Goal: Information Seeking & Learning: Learn about a topic

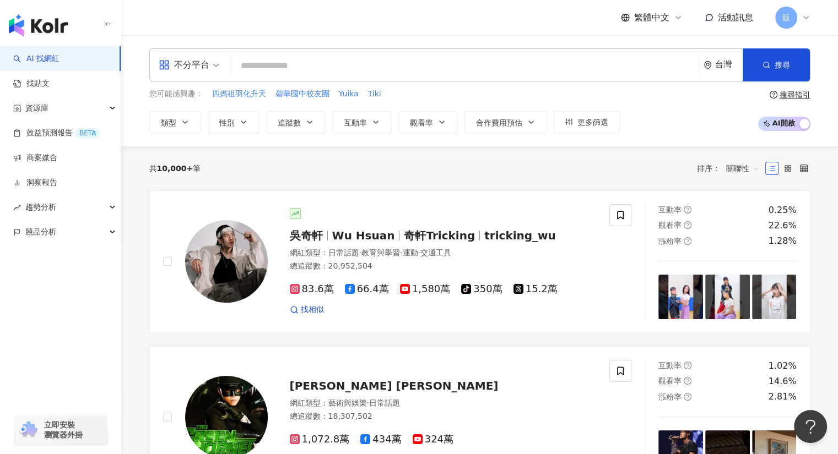
click at [195, 28] on div "繁體中文 活動訊息 販" at bounding box center [479, 17] width 661 height 35
click at [300, 77] on div "不分平台 台灣 搜尋" at bounding box center [479, 64] width 661 height 33
paste input "**"
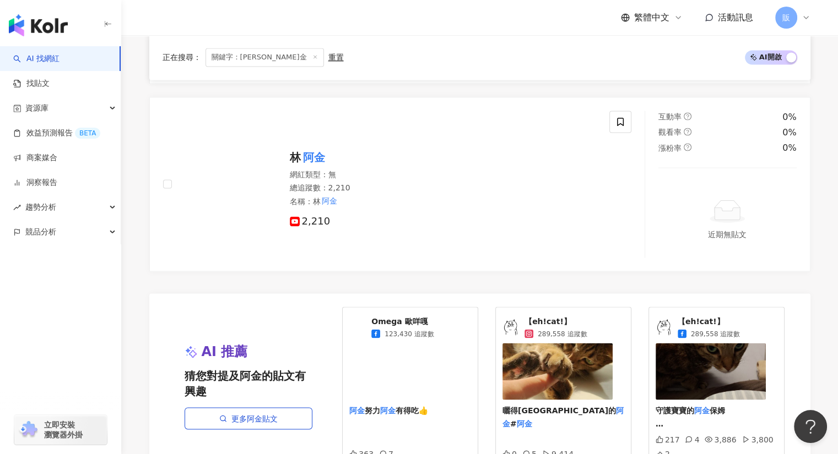
scroll to position [1982, 0]
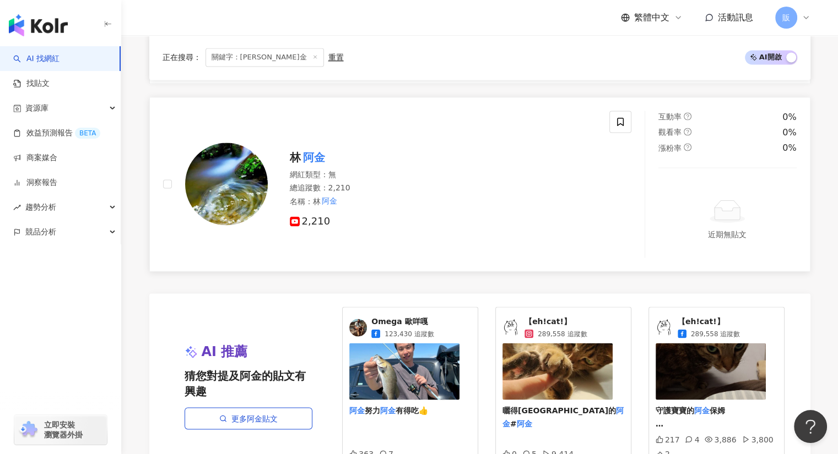
click at [152, 223] on div "林 阿金 網紅類型 ： 無 總追蹤數 ： 2,210 名稱 ： 林 阿金 2,210" at bounding box center [397, 184] width 495 height 147
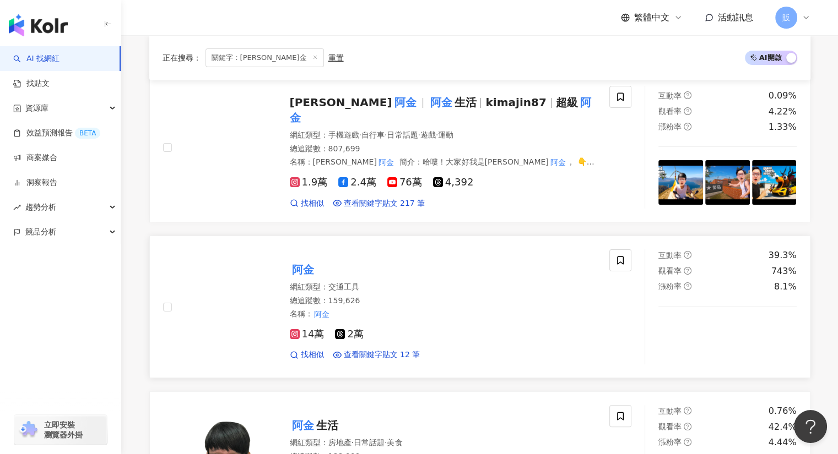
scroll to position [164, 0]
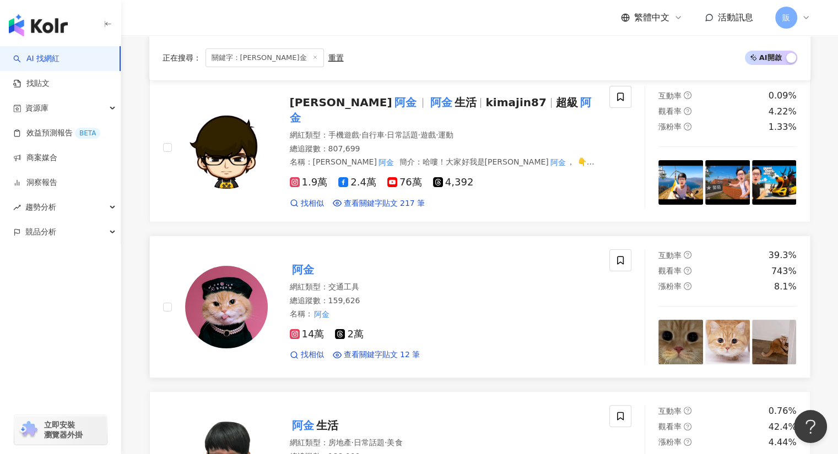
click at [295, 262] on mark "阿金" at bounding box center [303, 270] width 26 height 18
click at [297, 106] on span "Kim" at bounding box center [341, 102] width 102 height 13
click at [212, 17] on div "繁體中文 活動訊息 販" at bounding box center [479, 17] width 661 height 35
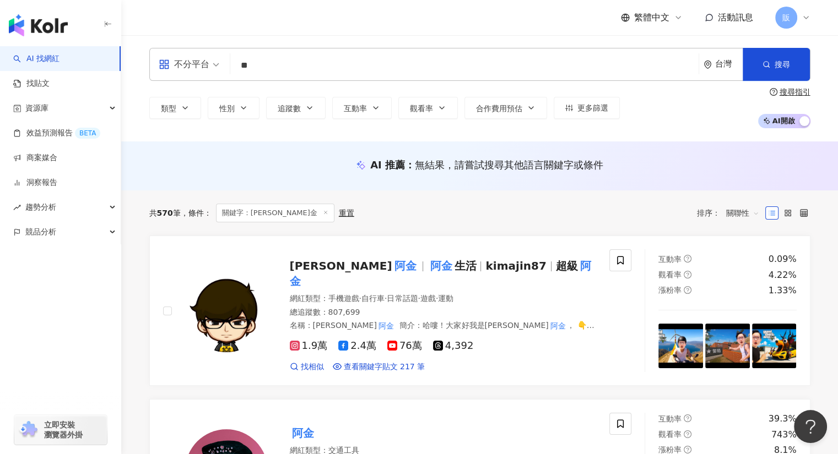
scroll to position [0, 0]
click at [254, 58] on input "**" at bounding box center [464, 66] width 459 height 21
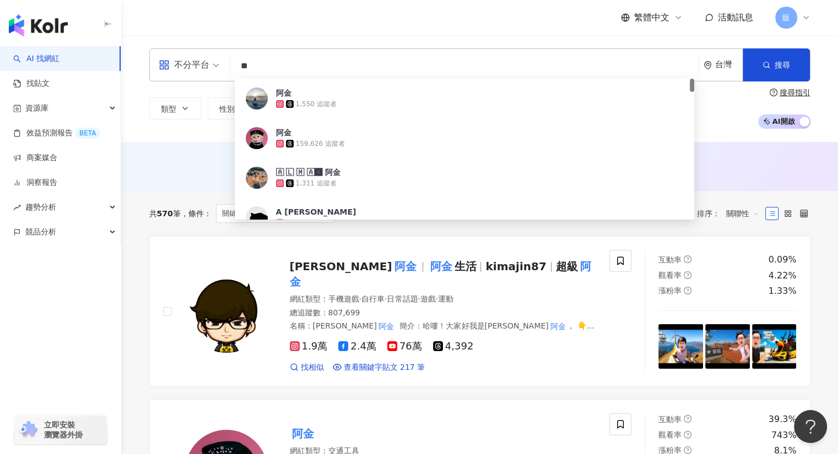
type input "*"
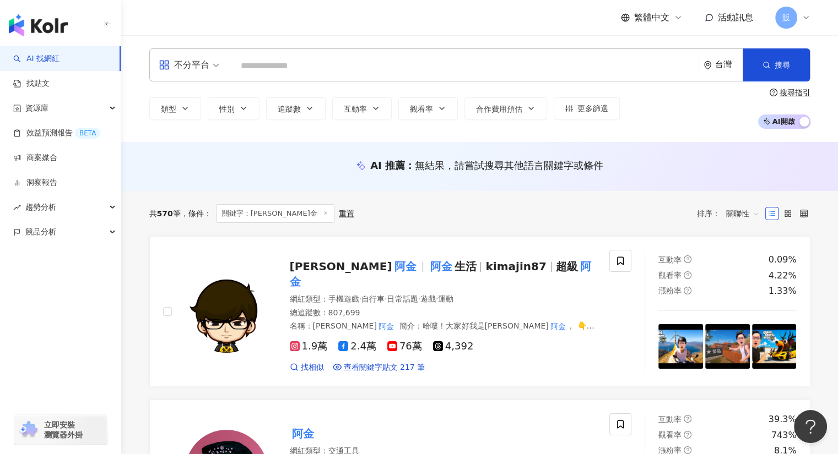
paste input "*"
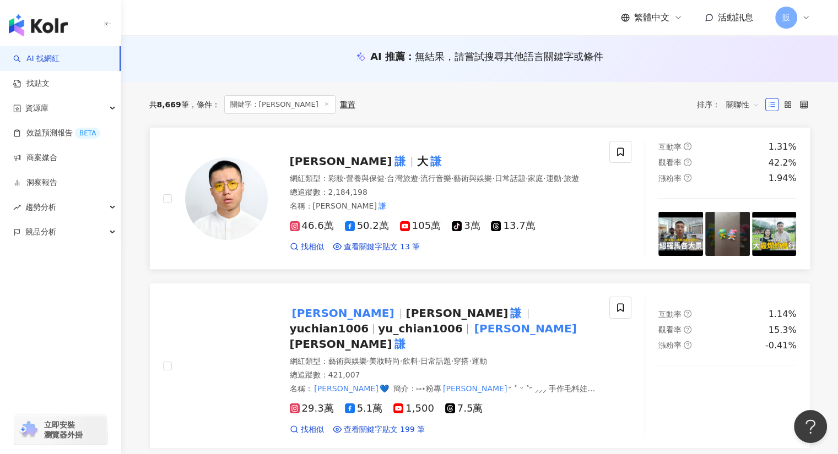
scroll to position [110, 0]
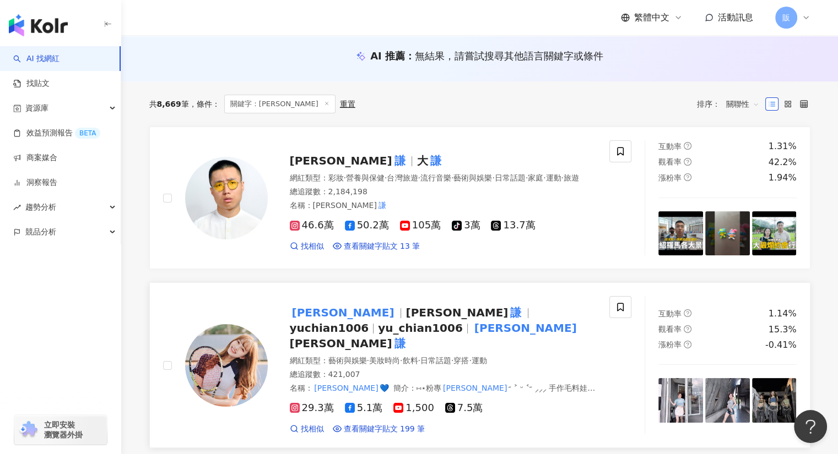
type input "*"
click at [304, 315] on mark "謙謙" at bounding box center [343, 313] width 107 height 18
click at [306, 156] on span "黃大" at bounding box center [341, 160] width 102 height 13
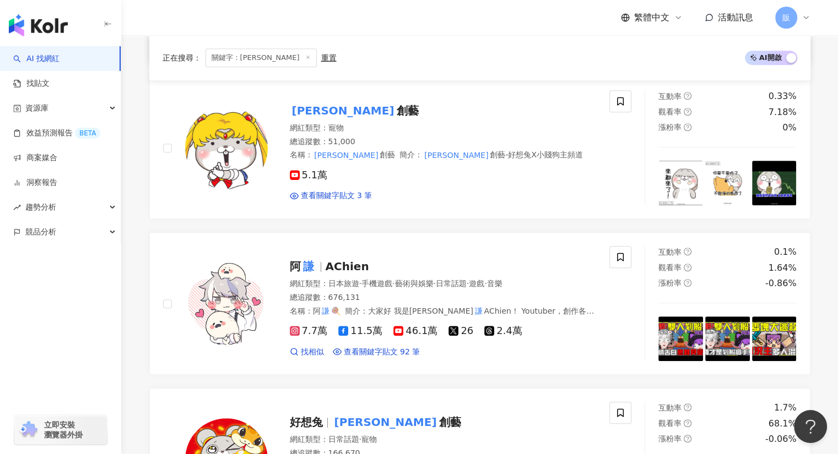
scroll to position [495, 0]
click at [305, 257] on mark "謙" at bounding box center [308, 266] width 15 height 18
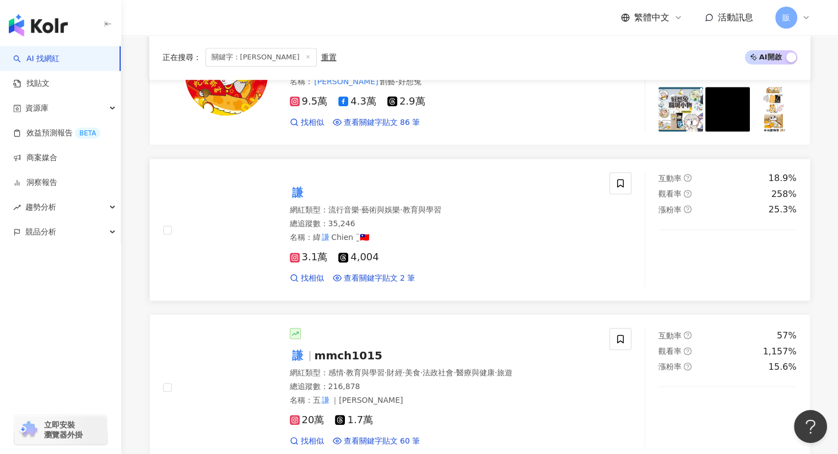
scroll to position [881, 0]
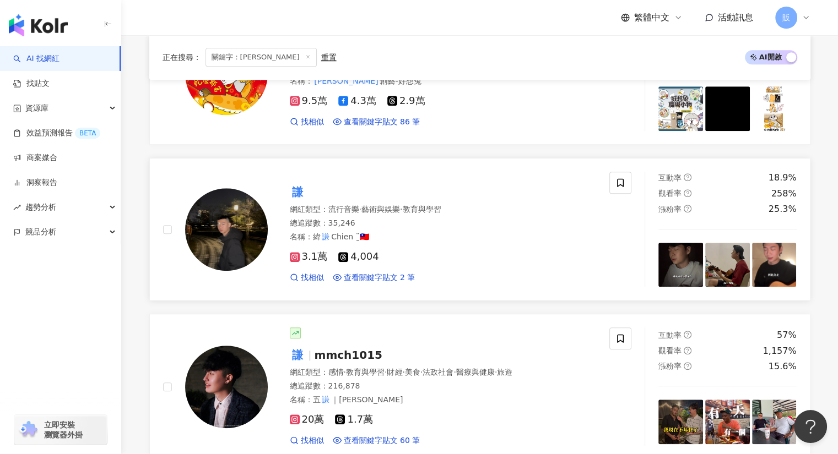
click at [296, 183] on mark "謙" at bounding box center [297, 192] width 15 height 18
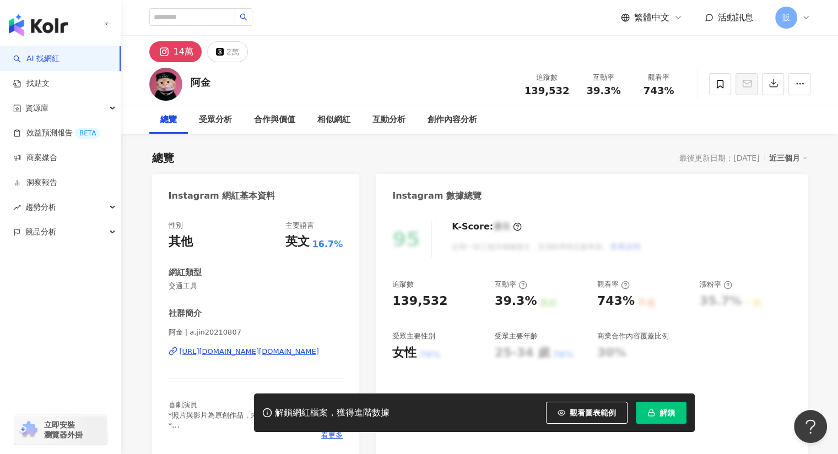
click at [219, 351] on div "https://www.instagram.com/a.jin20210807/" at bounding box center [249, 352] width 139 height 10
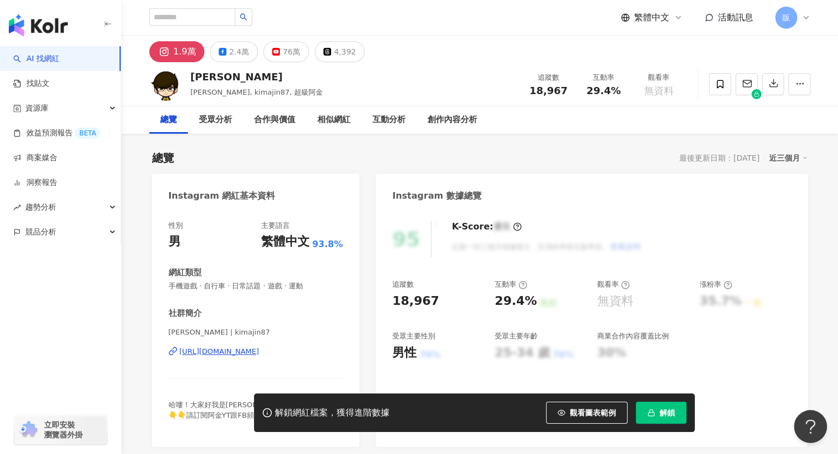
click at [259, 350] on div "https://www.instagram.com/kimajin87/" at bounding box center [220, 352] width 80 height 10
click at [243, 352] on div "https://www.instagram.com/kimajin87/" at bounding box center [220, 352] width 80 height 10
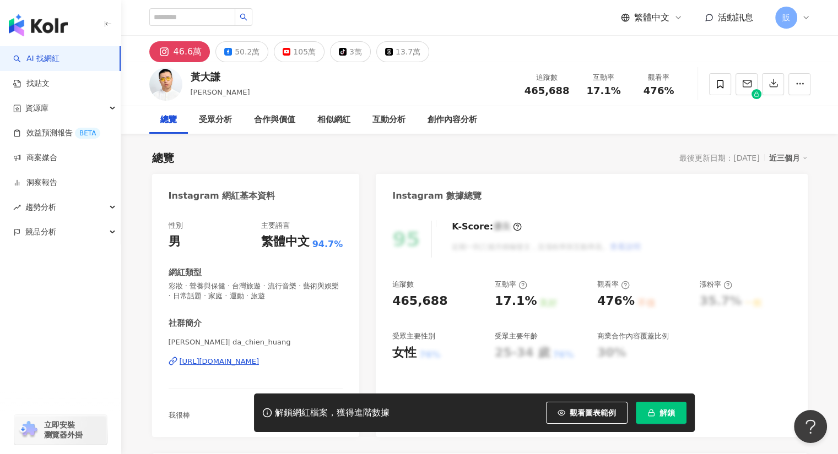
click at [259, 363] on div "https://www.instagram.com/da_chien_huang/" at bounding box center [220, 362] width 80 height 10
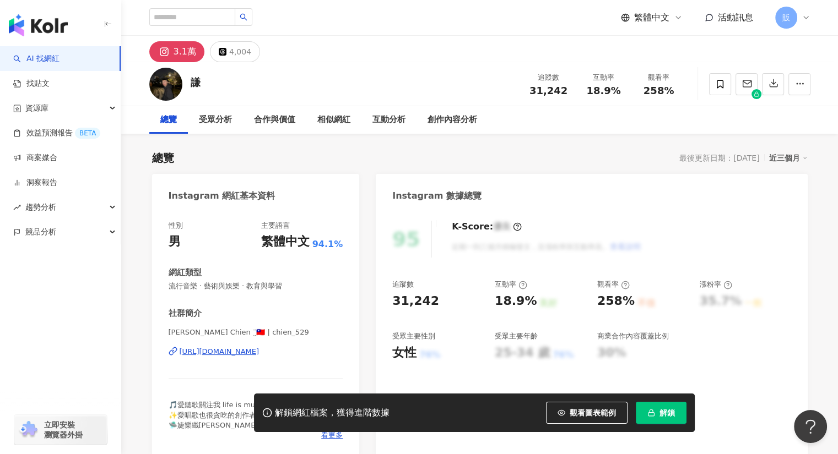
click at [259, 351] on div "https://www.instagram.com/chien_529/" at bounding box center [220, 352] width 80 height 10
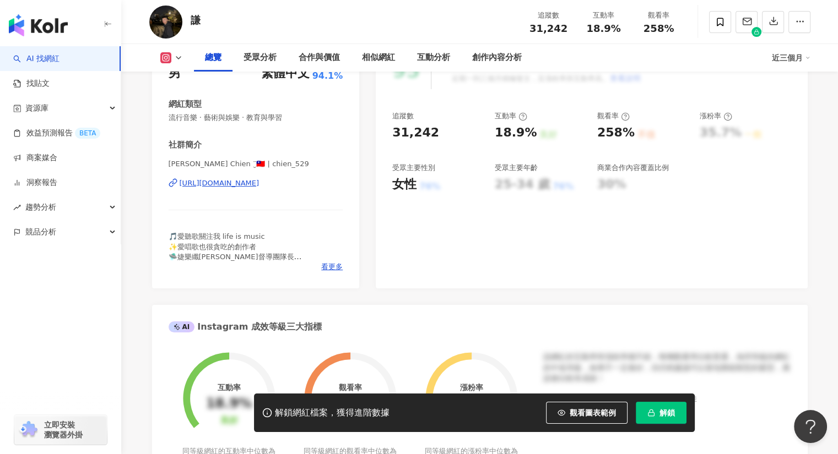
scroll to position [168, 0]
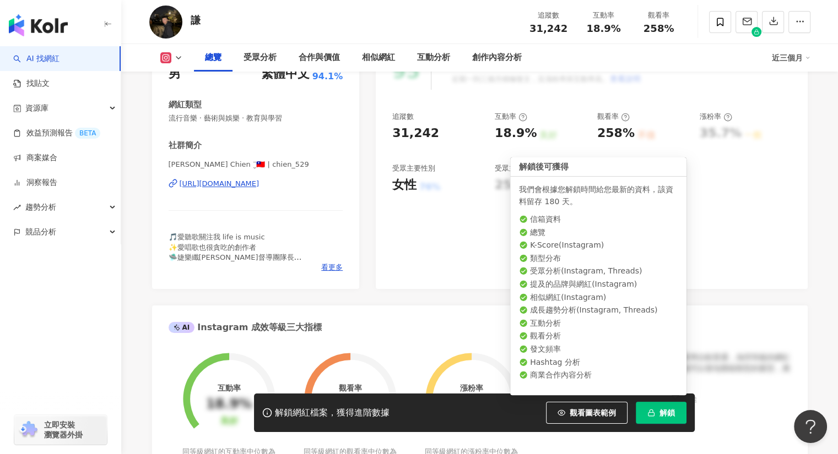
click at [664, 416] on span "解鎖" at bounding box center [666, 413] width 15 height 9
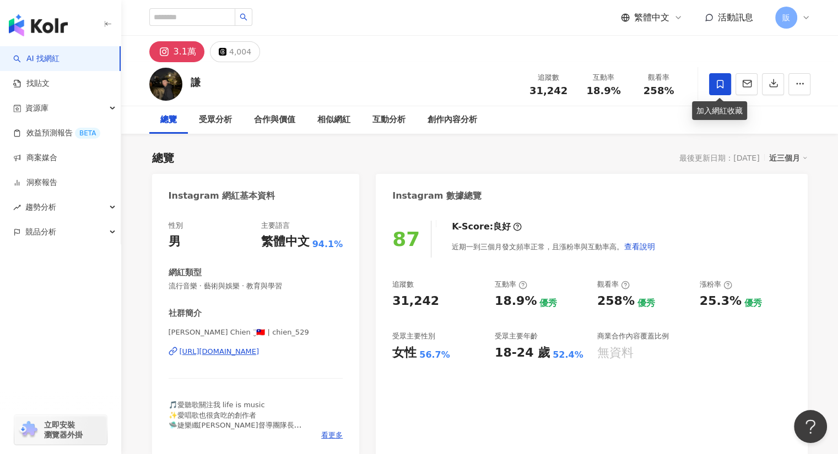
click at [719, 90] on span at bounding box center [720, 84] width 22 height 22
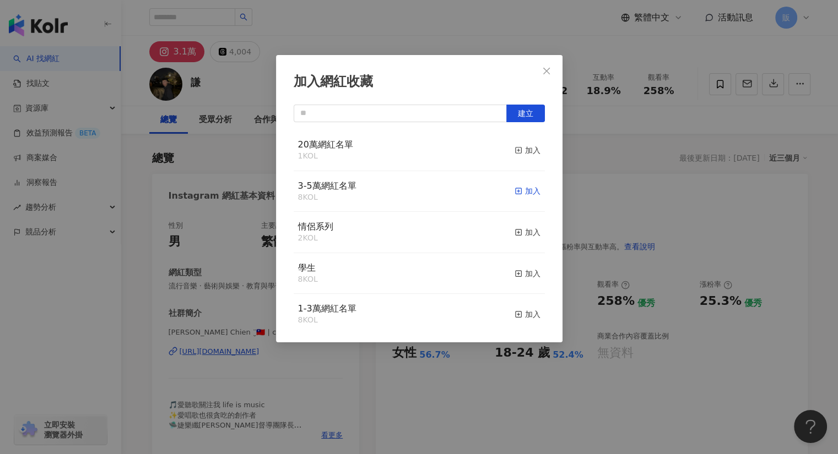
scroll to position [165, 0]
click at [520, 191] on div "加入" at bounding box center [528, 191] width 26 height 12
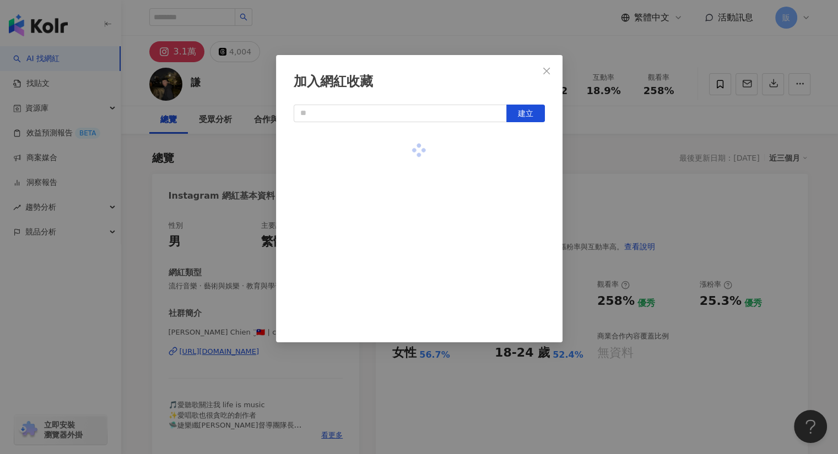
scroll to position [0, 0]
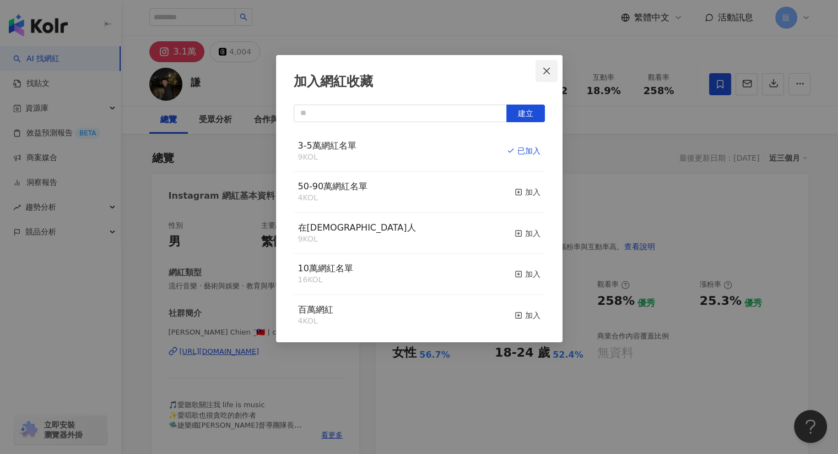
click at [545, 71] on icon "close" at bounding box center [546, 71] width 9 height 9
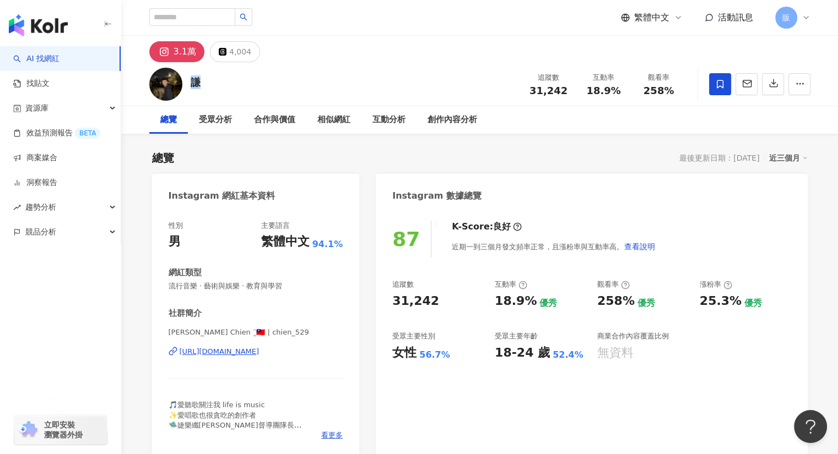
drag, startPoint x: 191, startPoint y: 77, endPoint x: 204, endPoint y: 79, distance: 13.4
click at [204, 79] on div "謙 追蹤數 31,242 互動率 18.9% 觀看率 258%" at bounding box center [479, 84] width 705 height 44
copy div "謙"
click at [209, 14] on input "search" at bounding box center [192, 17] width 86 height 18
paste input "*"
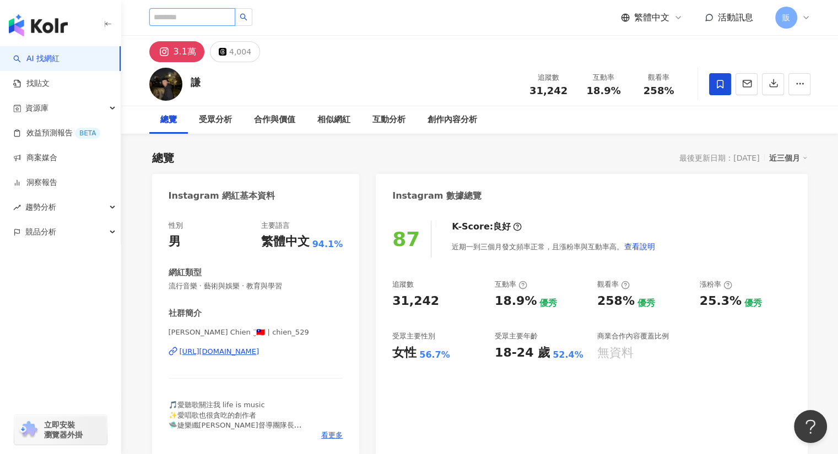
type input "*"
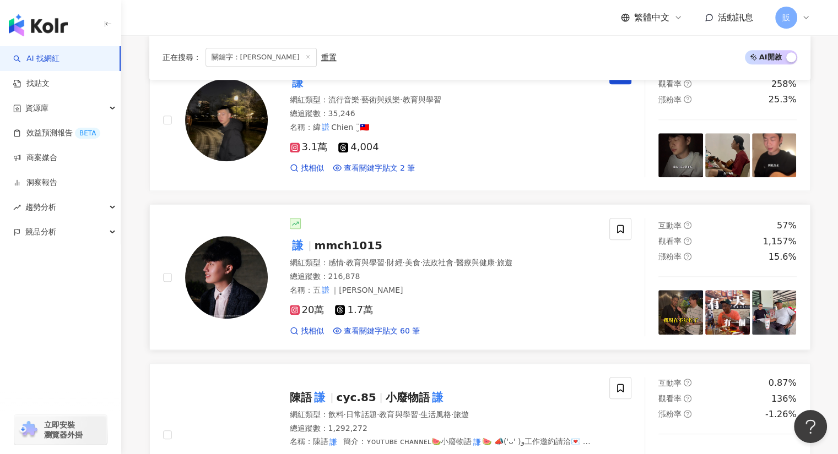
scroll to position [991, 0]
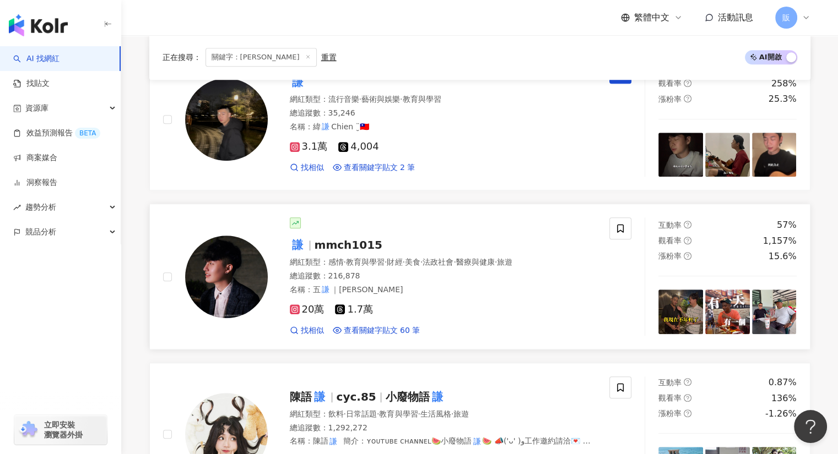
click at [295, 236] on mark "謙" at bounding box center [297, 245] width 15 height 18
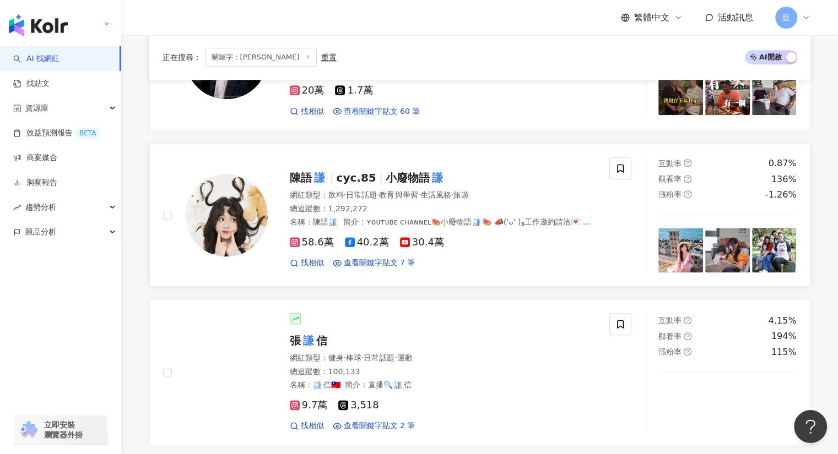
scroll to position [1211, 0]
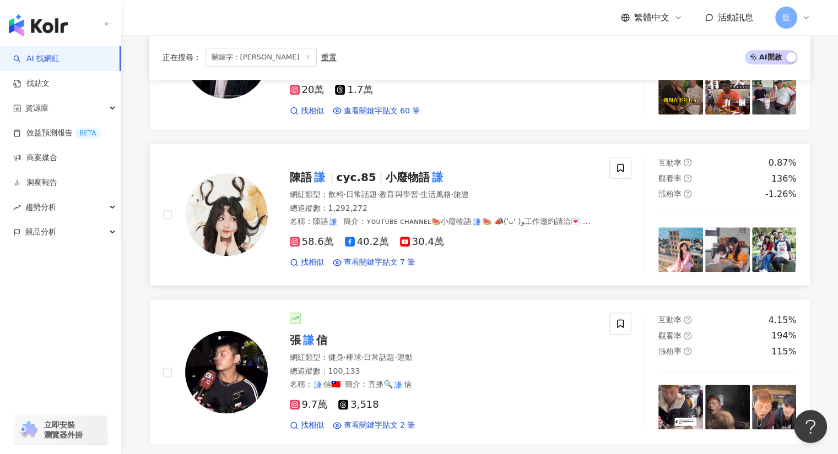
click at [303, 171] on span "陳語" at bounding box center [301, 177] width 22 height 13
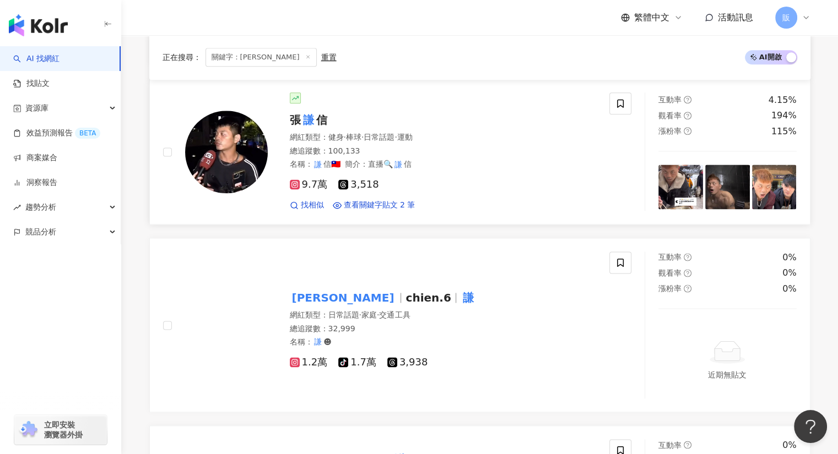
scroll to position [1431, 0]
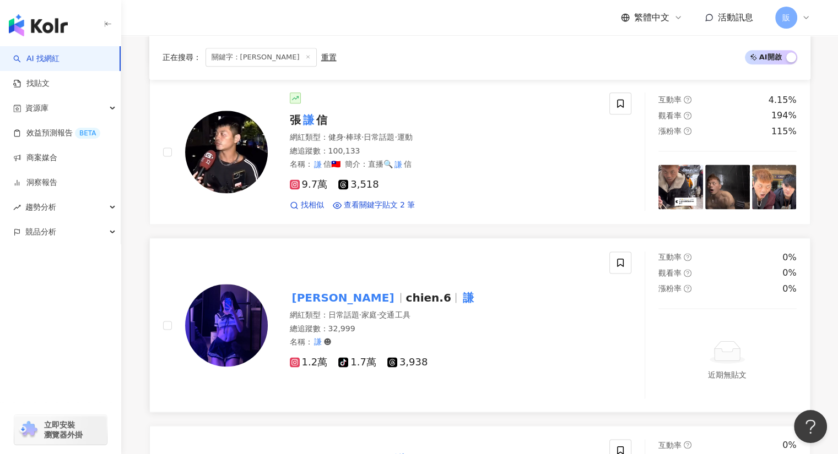
click at [303, 289] on mark "謙謙" at bounding box center [343, 298] width 107 height 18
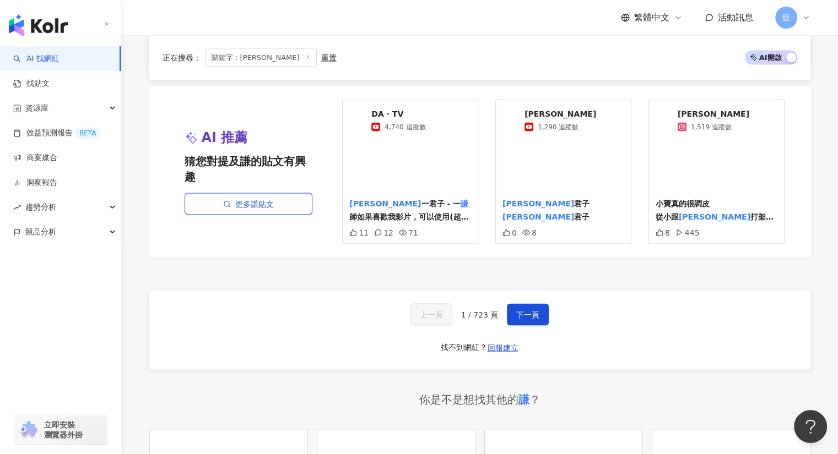
scroll to position [2092, 0]
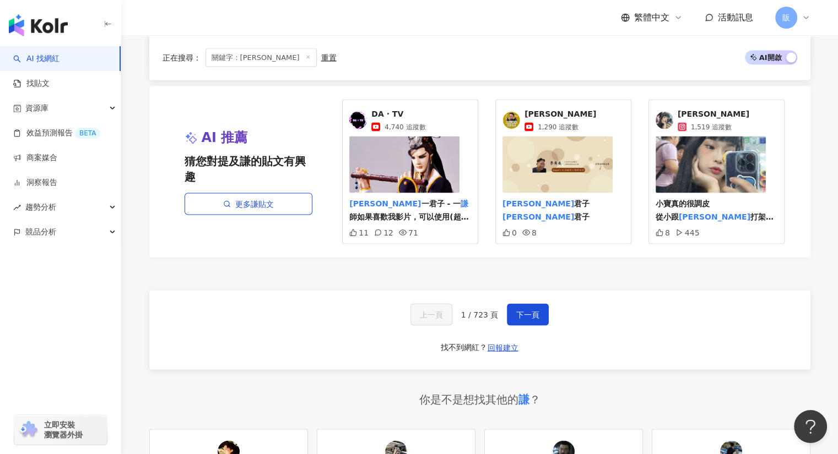
click at [180, 48] on div "正在搜尋 ： 關鍵字：謙 重置 AI 開啟 AI 關閉" at bounding box center [479, 57] width 661 height 45
click at [232, 57] on span "關鍵字：謙" at bounding box center [260, 57] width 111 height 19
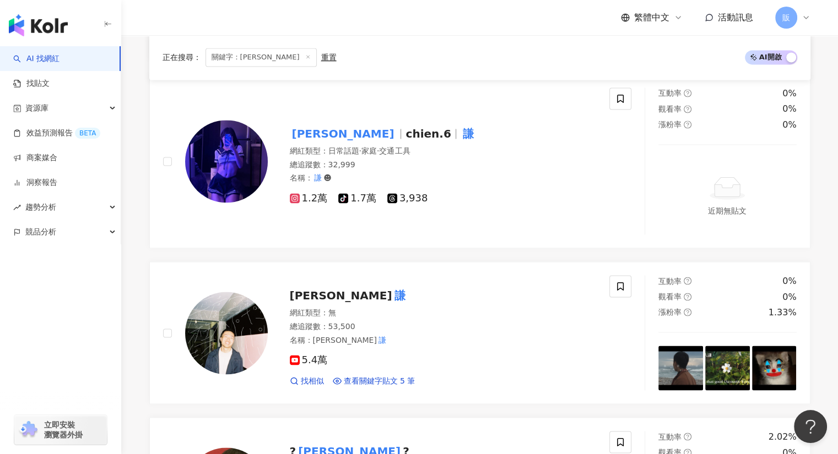
click at [305, 55] on span at bounding box center [308, 58] width 6 height 6
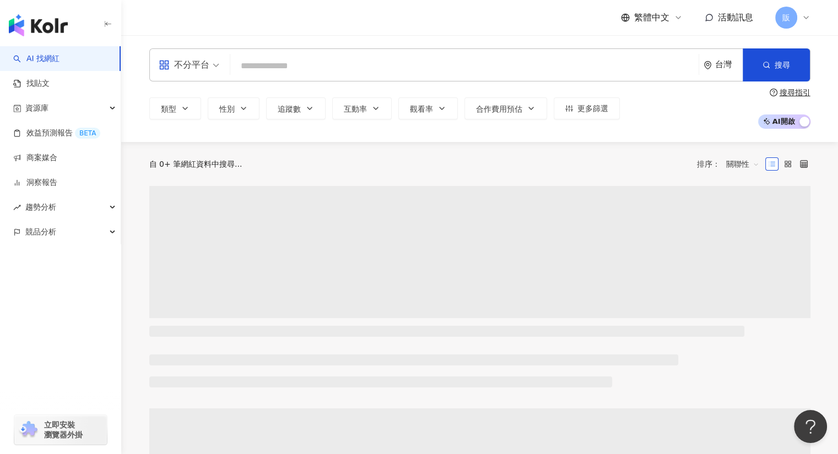
click at [274, 64] on input "search" at bounding box center [464, 66] width 459 height 21
paste input "***"
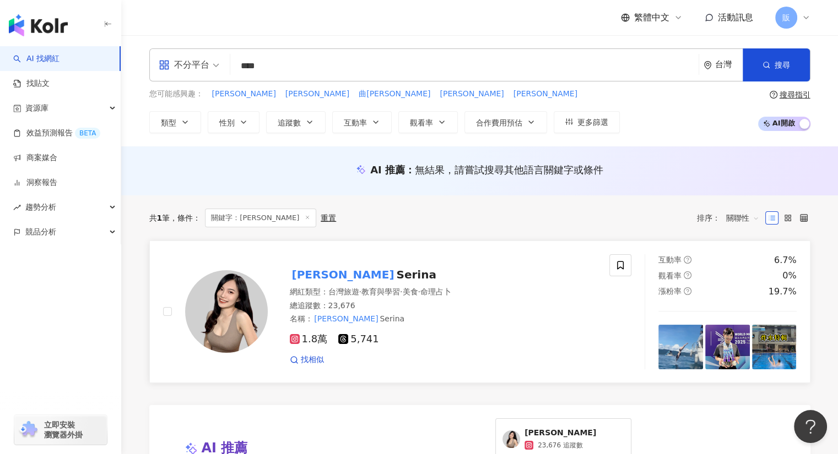
type input "***"
click at [314, 273] on mark "林玉心" at bounding box center [343, 275] width 107 height 18
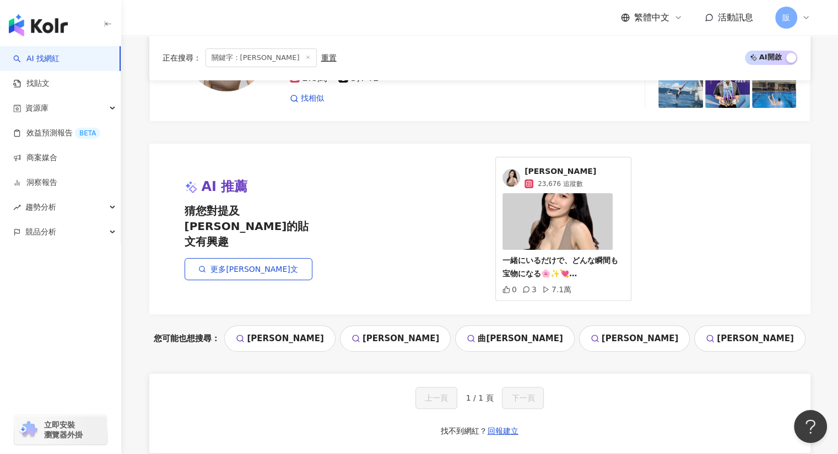
scroll to position [409, 0]
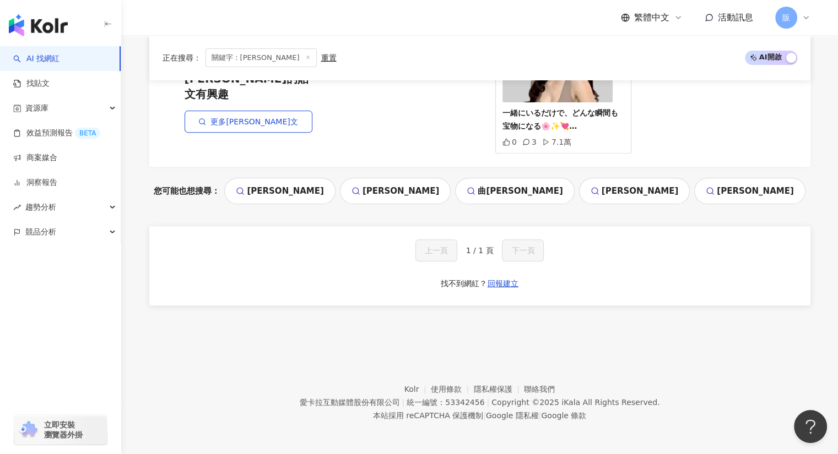
click at [198, 189] on div "您可能也想搜尋： 陳怡婷 王雪娥 曲艾玲 琇琴 潘慧" at bounding box center [479, 191] width 661 height 26
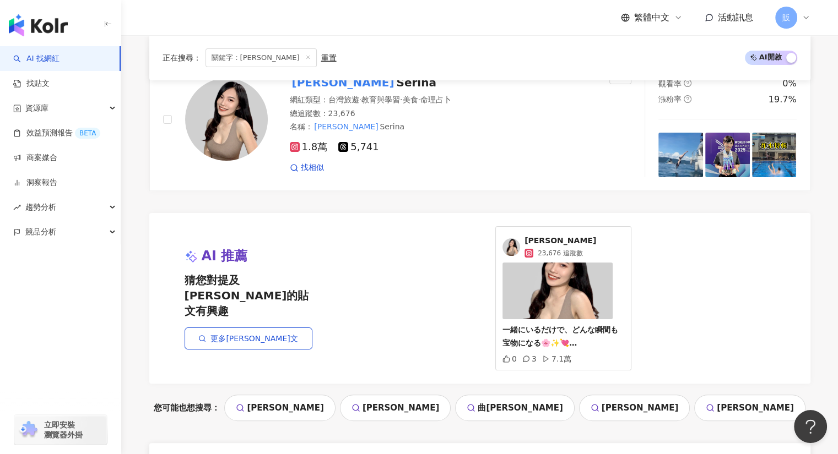
click at [263, 55] on span "關鍵字：林玉心" at bounding box center [260, 57] width 111 height 19
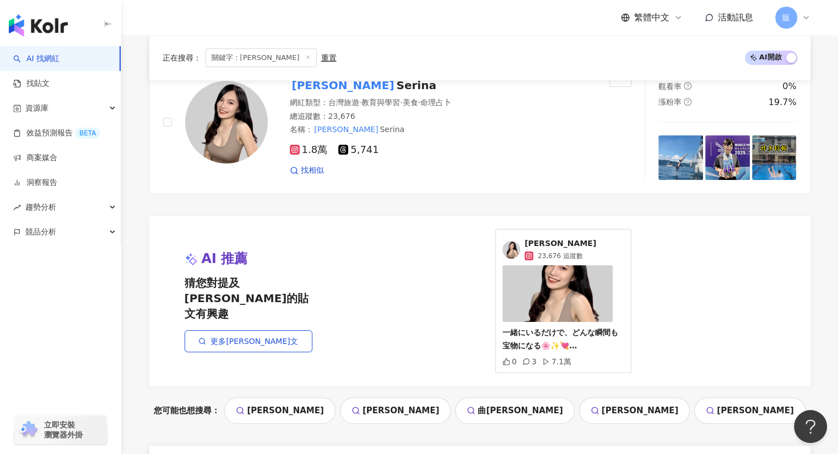
click at [305, 57] on icon at bounding box center [308, 58] width 6 height 6
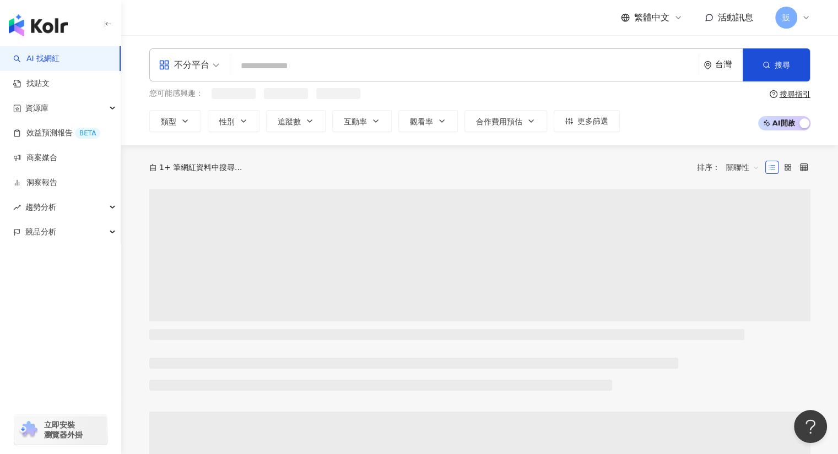
click at [275, 67] on input "search" at bounding box center [464, 66] width 459 height 21
paste input "******"
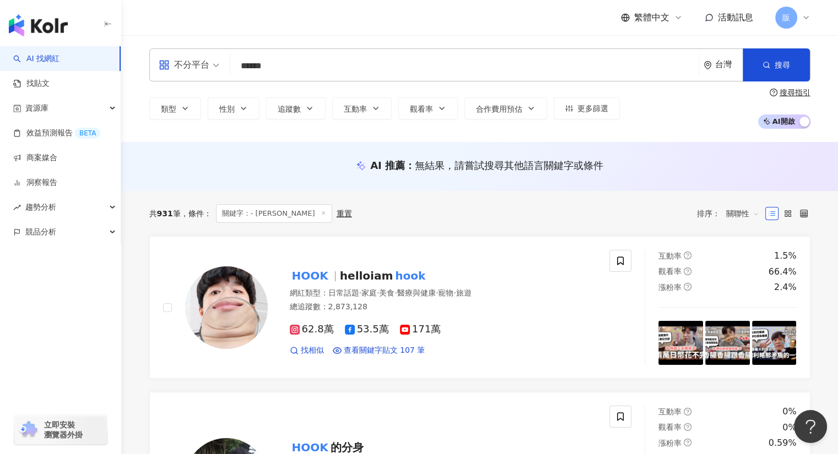
click at [245, 70] on input "******" at bounding box center [464, 66] width 459 height 21
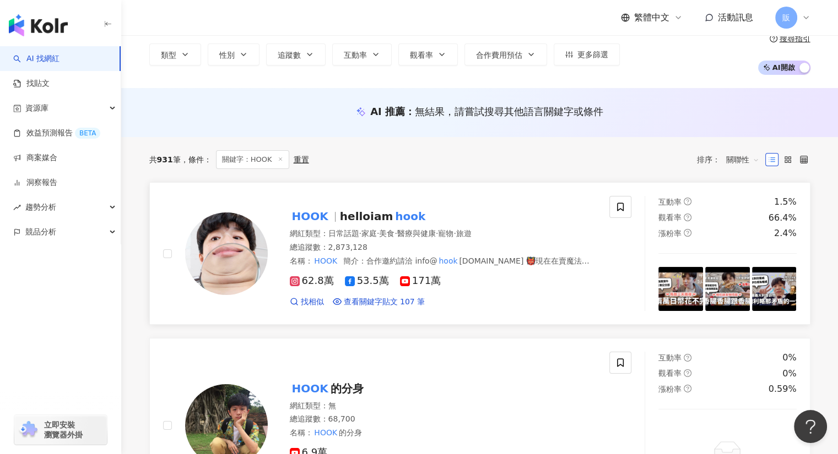
scroll to position [55, 0]
type input "****"
click at [315, 216] on mark "HOOK" at bounding box center [310, 216] width 41 height 18
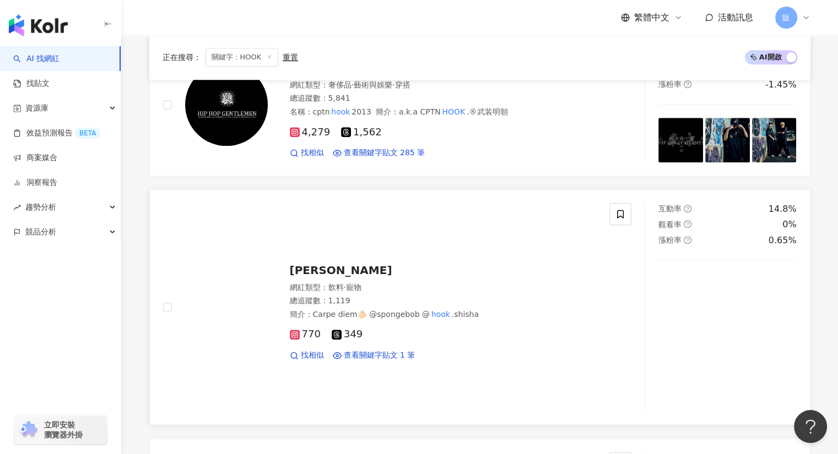
scroll to position [1211, 0]
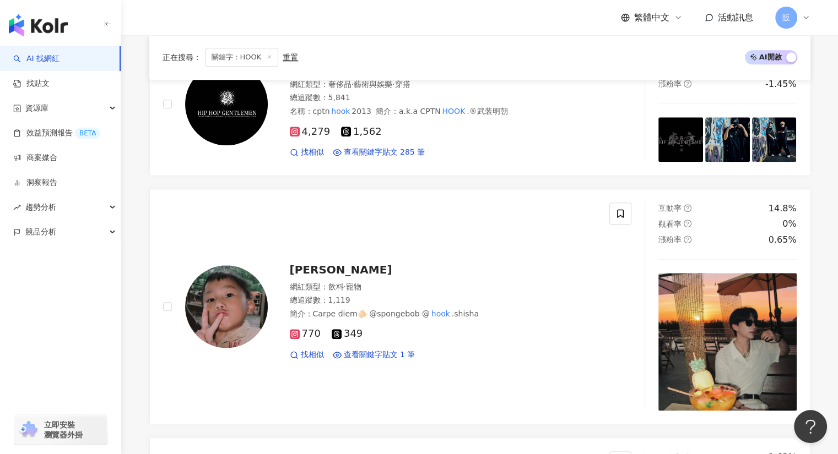
click at [199, 29] on div "繁體中文 活動訊息 販" at bounding box center [479, 17] width 661 height 35
click at [246, 53] on span "關鍵字：HOOK" at bounding box center [241, 57] width 73 height 19
click at [257, 60] on span "關鍵字：HOOK" at bounding box center [241, 57] width 73 height 19
click at [273, 57] on span "關鍵字：HOOK" at bounding box center [241, 57] width 73 height 19
click at [267, 57] on icon at bounding box center [270, 58] width 6 height 6
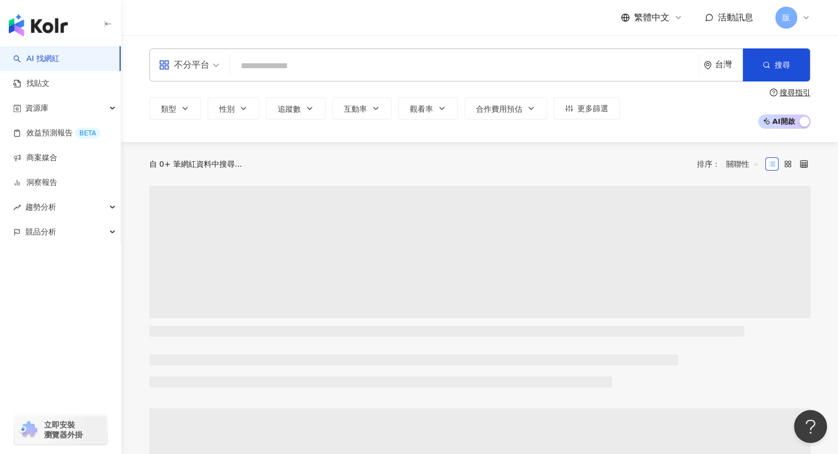
click at [288, 64] on input "search" at bounding box center [464, 66] width 459 height 21
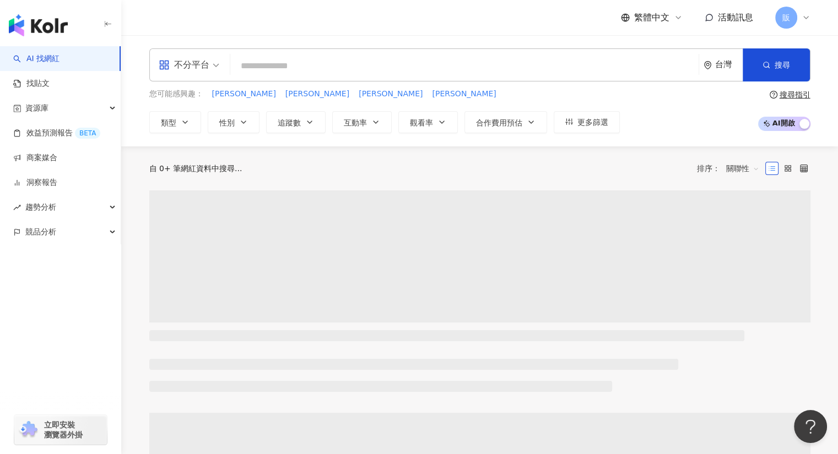
paste input "**"
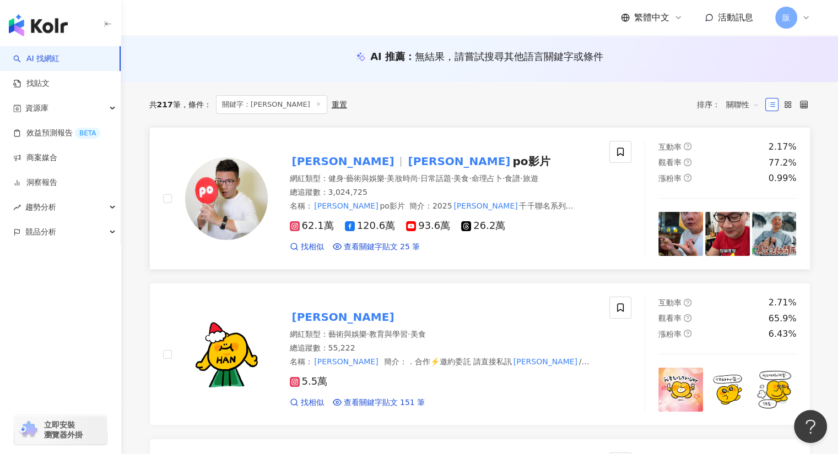
type input "**"
click at [299, 159] on mark "阿翰" at bounding box center [343, 161] width 107 height 18
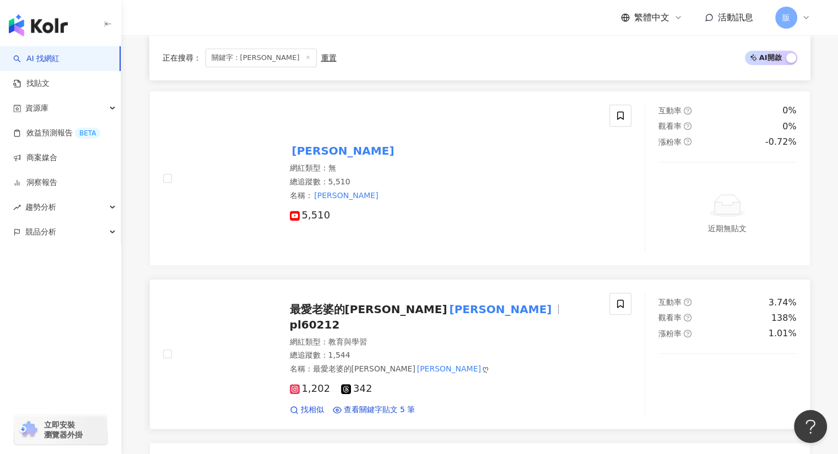
scroll to position [770, 0]
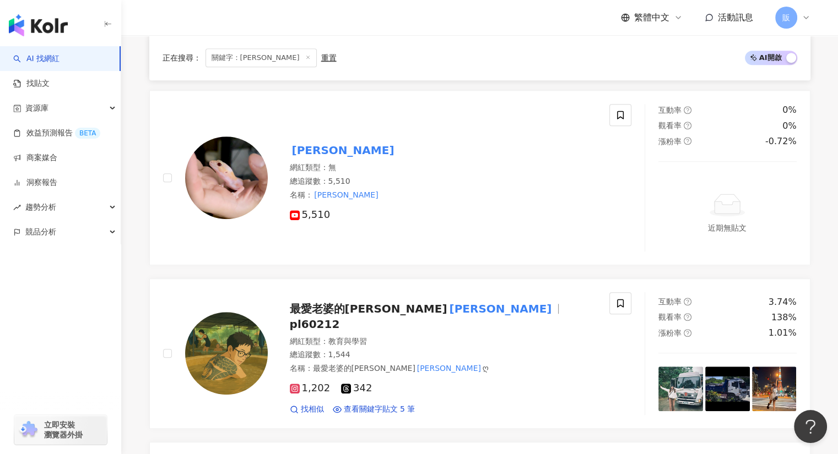
click at [210, 59] on span "關鍵字：阿翰" at bounding box center [260, 57] width 111 height 19
click at [321, 55] on div "重置" at bounding box center [328, 57] width 15 height 9
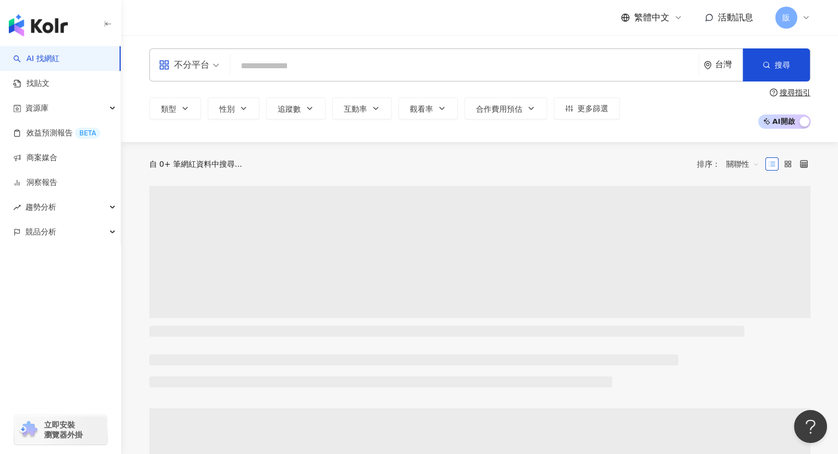
click at [243, 64] on input "search" at bounding box center [464, 66] width 459 height 21
paste input "******"
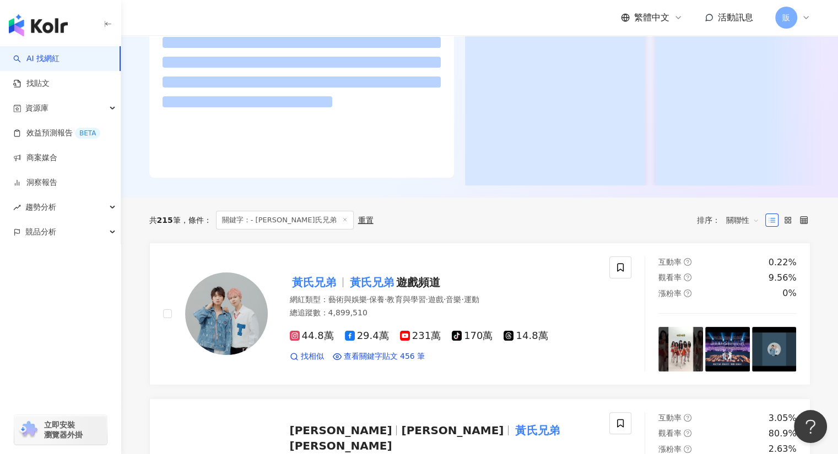
scroll to position [165, 0]
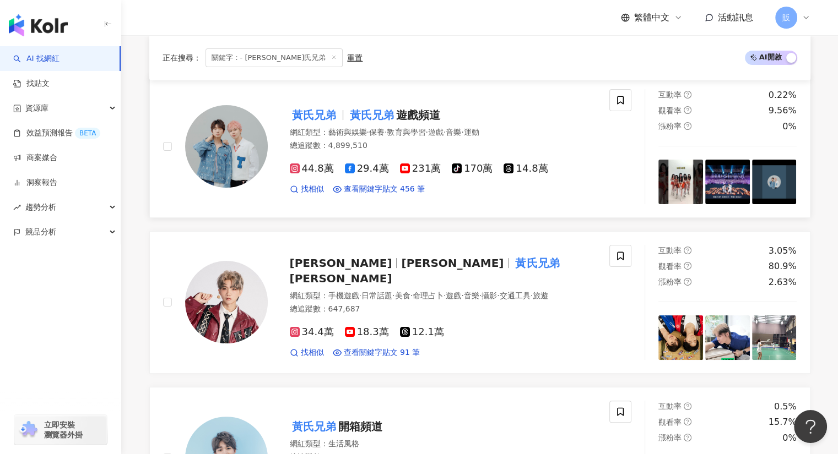
click at [325, 113] on mark "黃氏兄弟" at bounding box center [314, 115] width 48 height 18
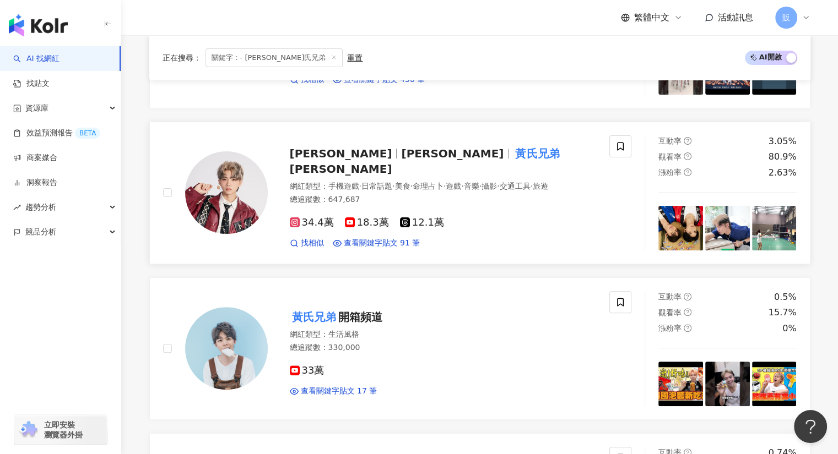
scroll to position [275, 0]
click at [174, 98] on link "黃氏兄弟 黃氏兄弟 遊戲頻道 網紅類型 ： 藝術與娛樂 · 保養 · 教育與學習 · 遊戲 · 音樂 · 運動 總追蹤數 ： 4,899,510 44.8萬 …" at bounding box center [479, 36] width 661 height 143
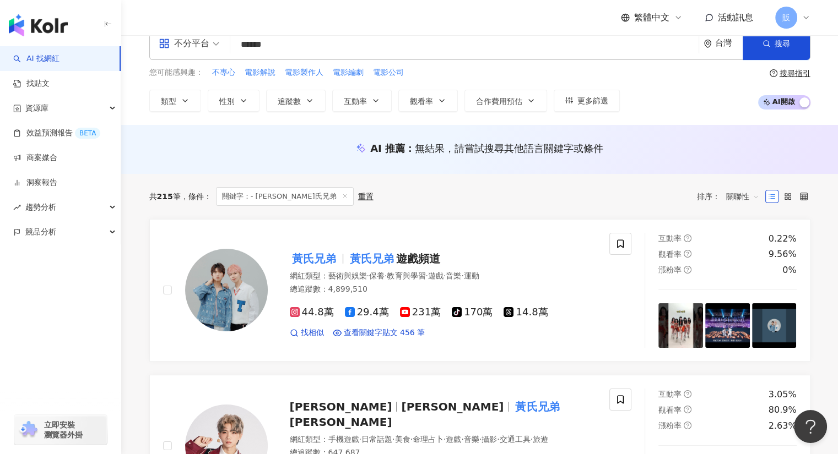
scroll to position [0, 0]
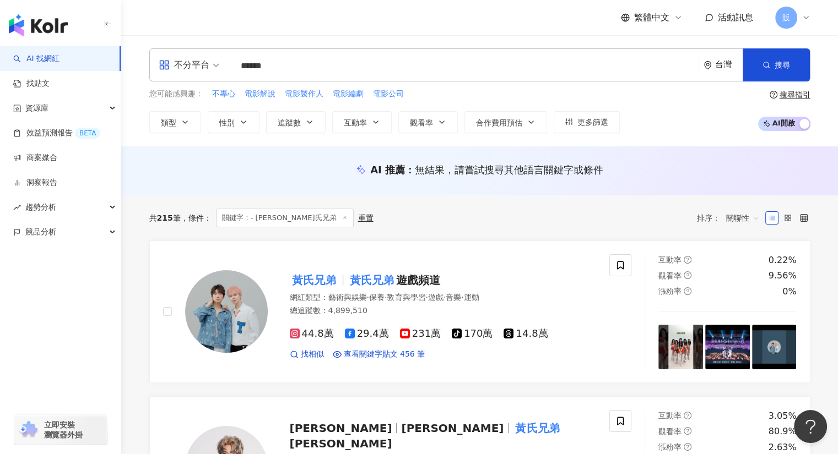
click at [288, 66] on input "******" at bounding box center [464, 66] width 459 height 21
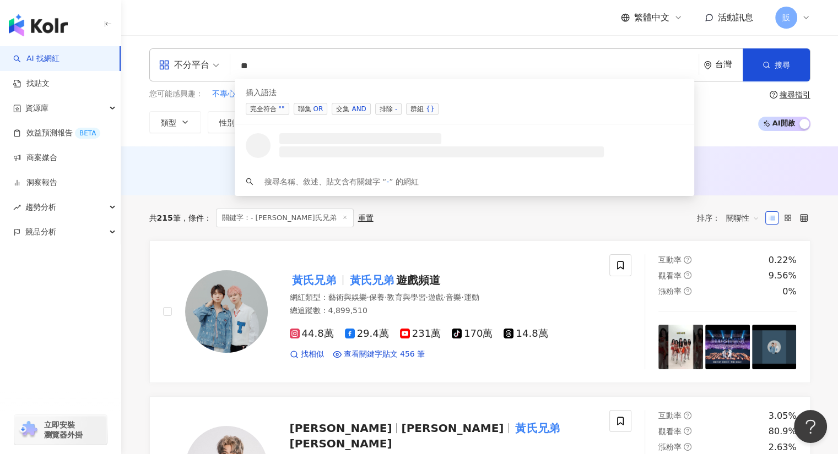
paste input "*******"
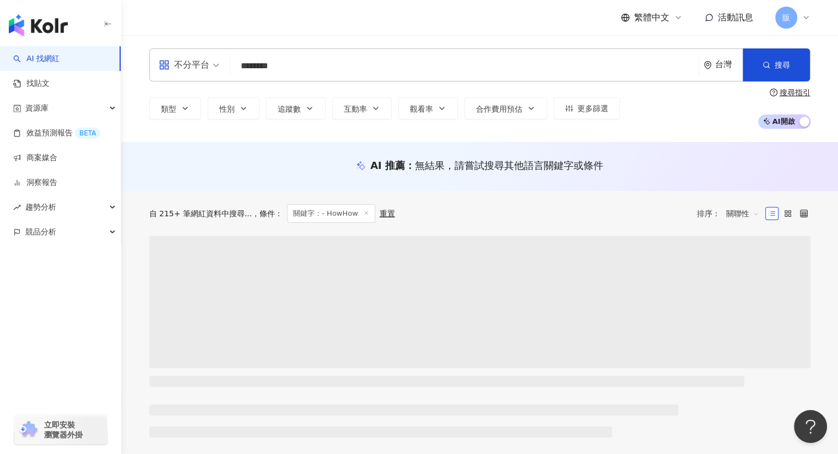
click at [247, 66] on input "********" at bounding box center [464, 66] width 459 height 21
type input "******"
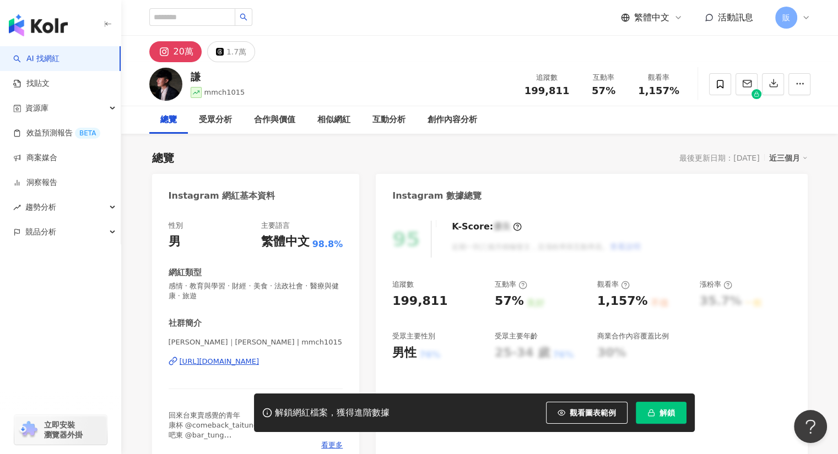
click at [211, 362] on div "[URL][DOMAIN_NAME]" at bounding box center [220, 362] width 80 height 10
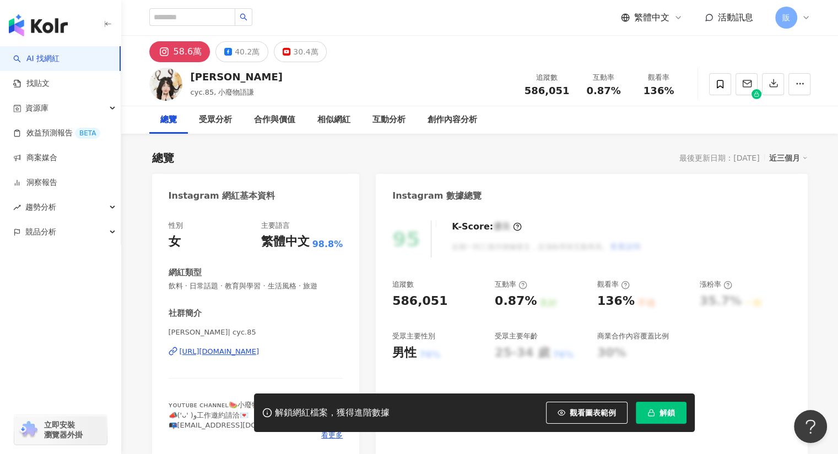
click at [256, 353] on div "https://www.instagram.com/cyc.85/" at bounding box center [220, 352] width 80 height 10
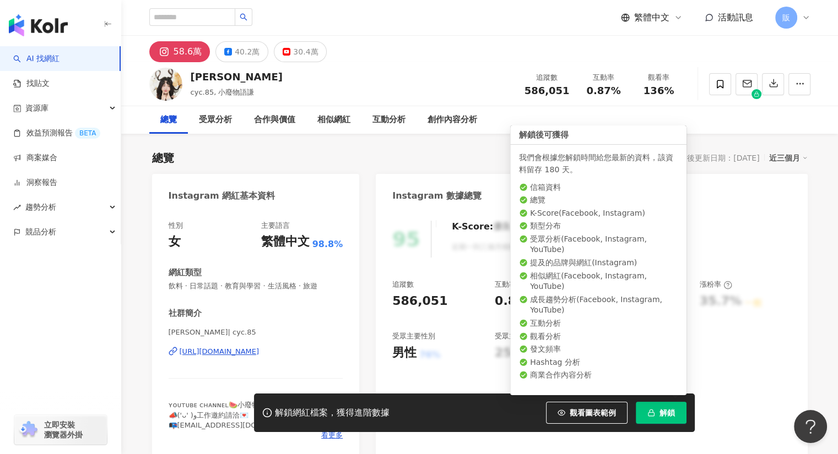
click at [659, 414] on span "解鎖" at bounding box center [666, 413] width 15 height 9
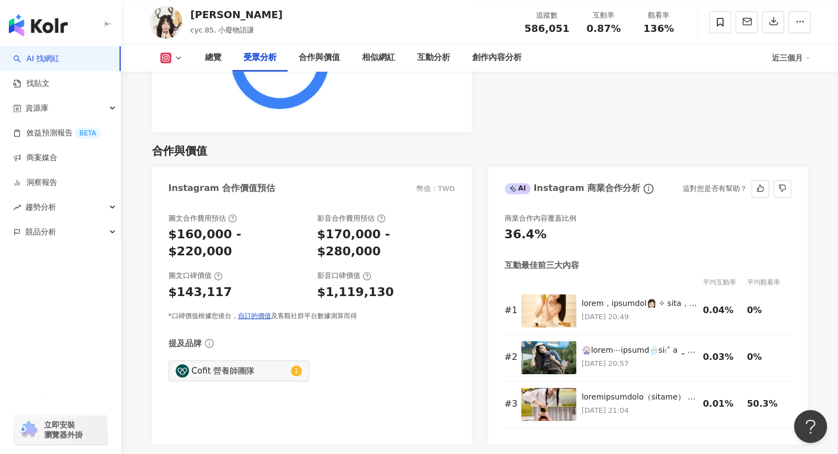
scroll to position [1431, 0]
click at [712, 24] on span at bounding box center [720, 22] width 22 height 22
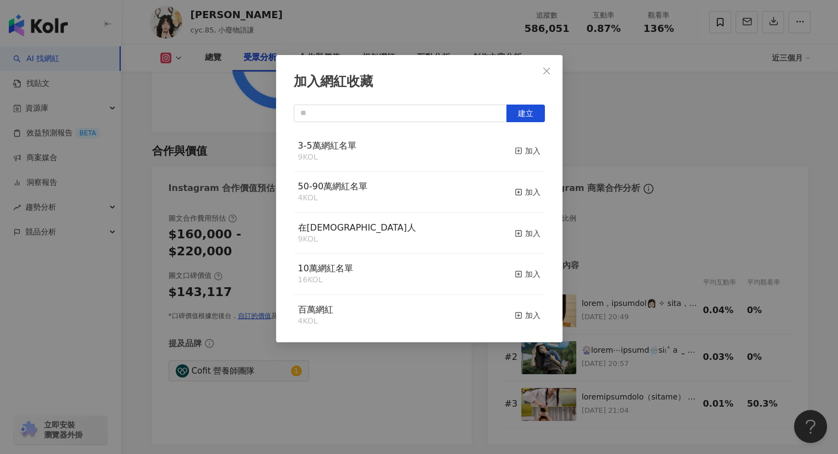
click at [353, 197] on div "4 KOL" at bounding box center [333, 198] width 70 height 11
click at [524, 191] on div "加入" at bounding box center [528, 192] width 26 height 12
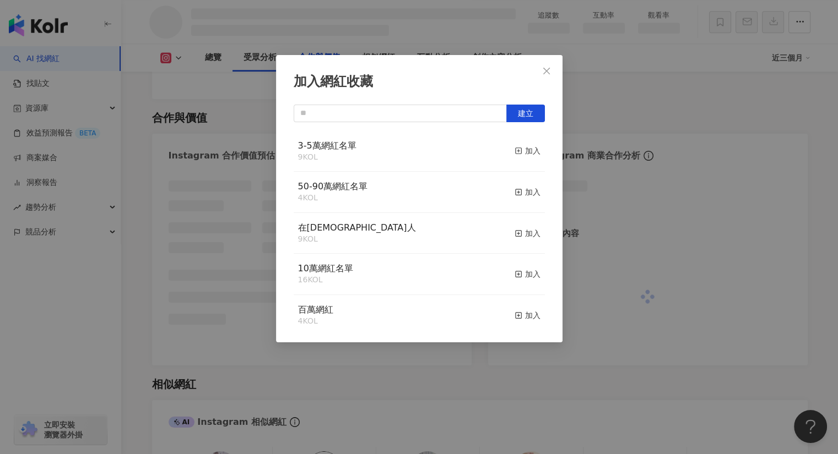
scroll to position [1216, 0]
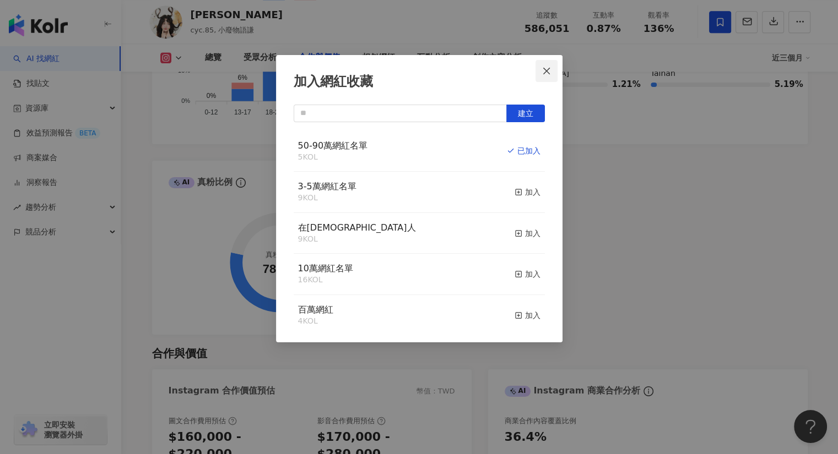
click at [552, 72] on span "Close" at bounding box center [546, 71] width 22 height 9
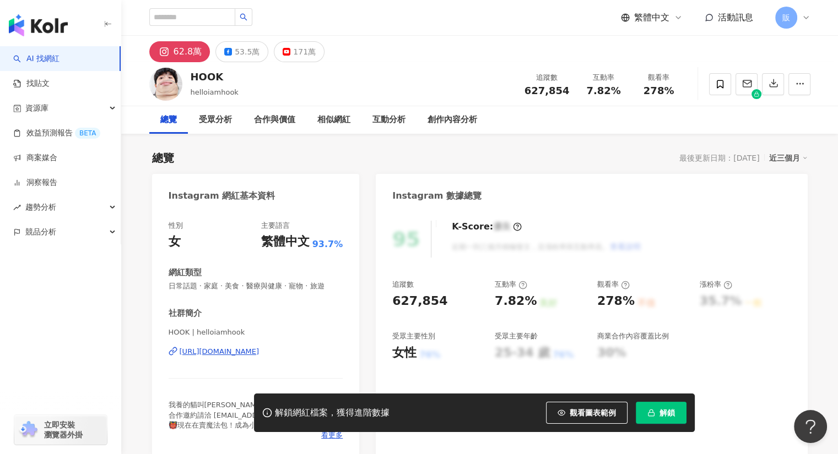
click at [259, 351] on div "[URL][DOMAIN_NAME]" at bounding box center [220, 352] width 80 height 10
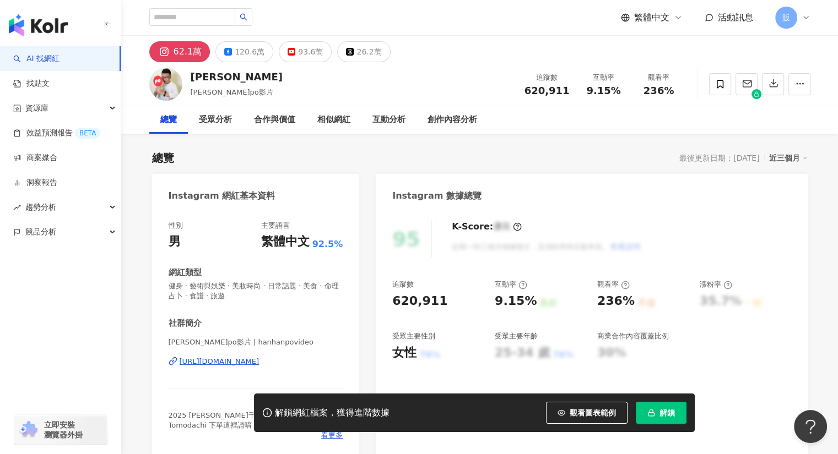
click at [259, 363] on div "[URL][DOMAIN_NAME]" at bounding box center [220, 362] width 80 height 10
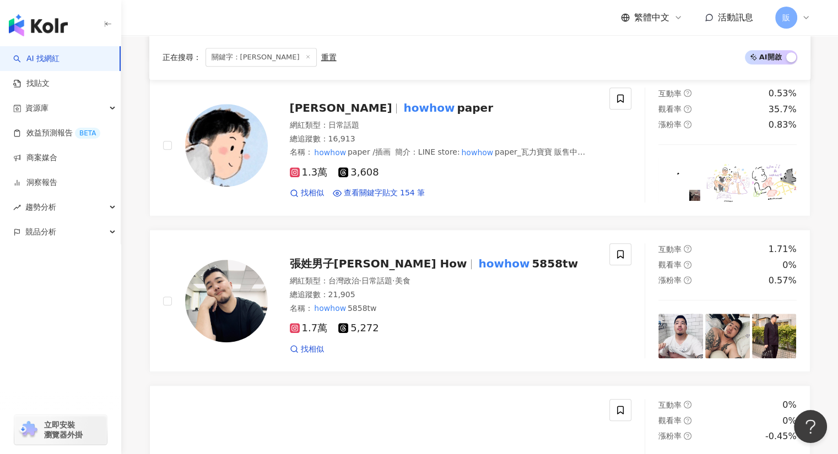
scroll to position [880, 0]
click at [304, 103] on span "陳子顥" at bounding box center [341, 107] width 102 height 13
click at [315, 258] on span "張姓男子皓皓 How" at bounding box center [378, 263] width 177 height 13
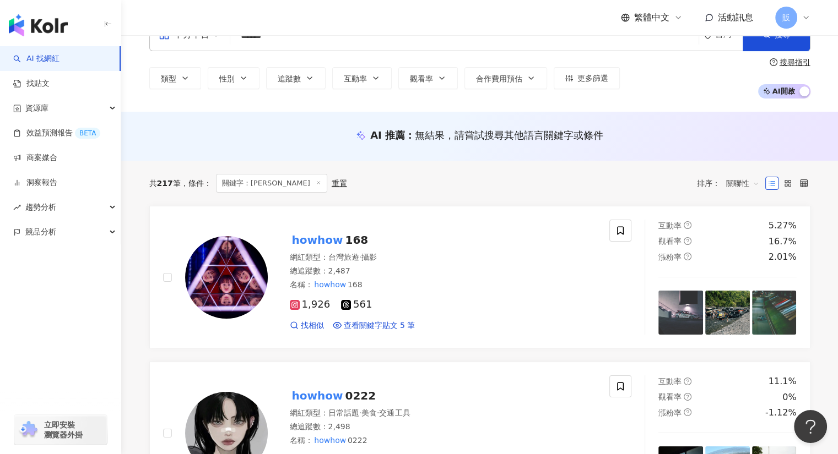
scroll to position [0, 0]
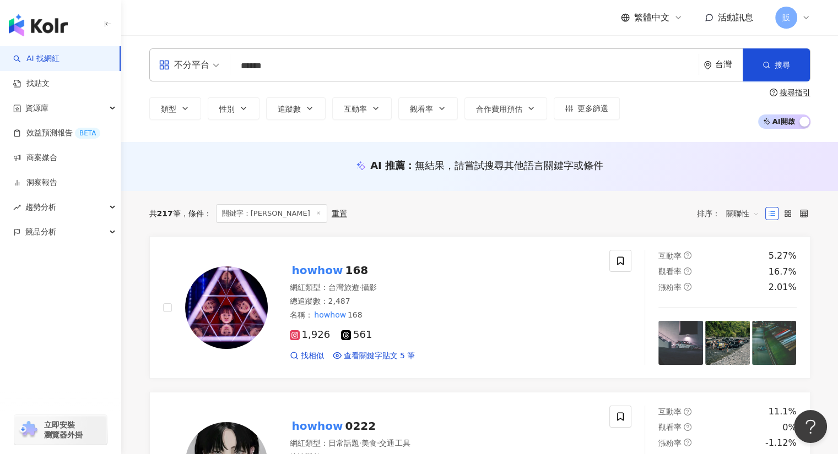
click at [299, 62] on input "******" at bounding box center [464, 66] width 459 height 21
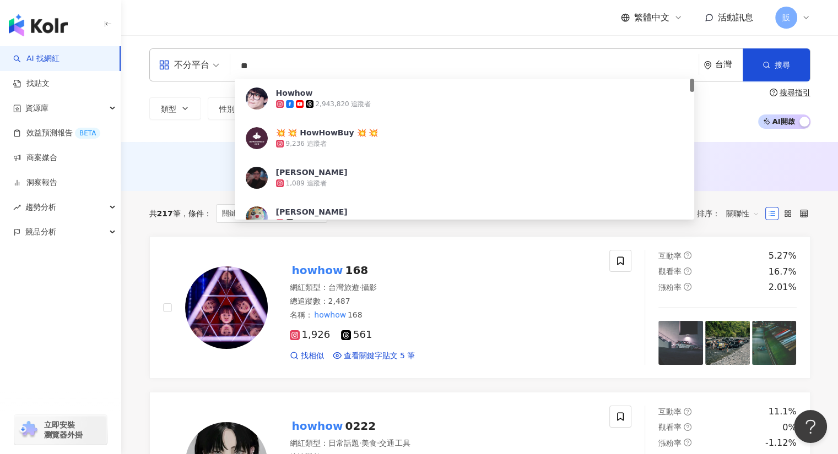
type input "*"
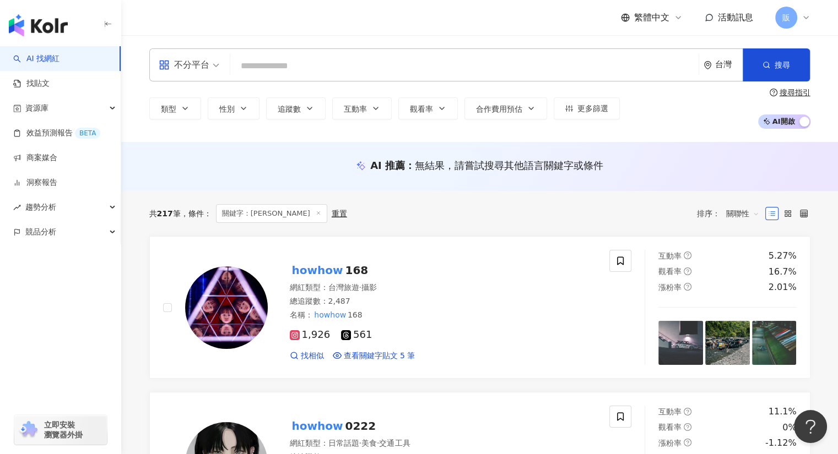
paste input "*****"
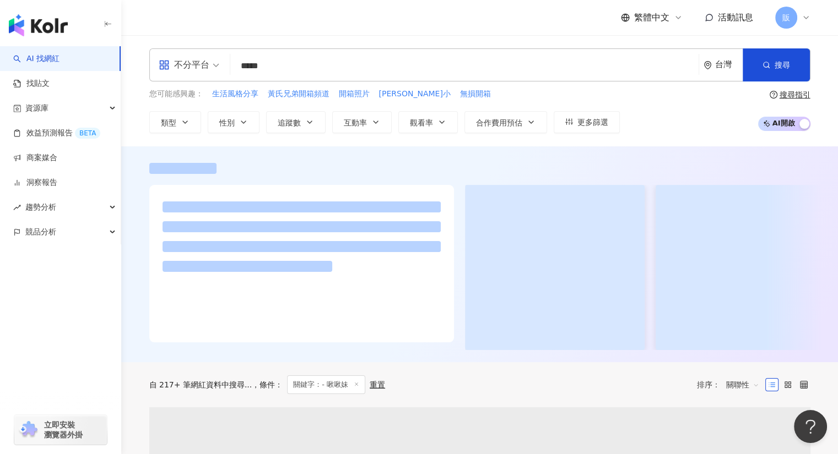
click at [246, 65] on input "*****" at bounding box center [464, 66] width 459 height 21
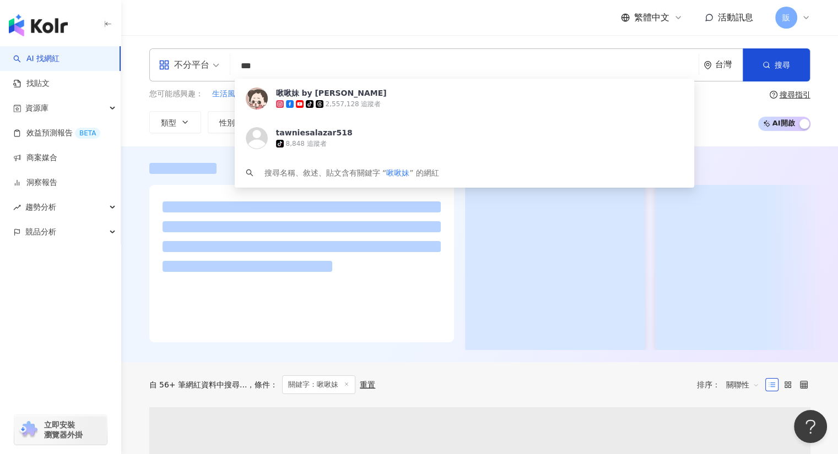
click at [286, 67] on input "***" at bounding box center [464, 66] width 459 height 21
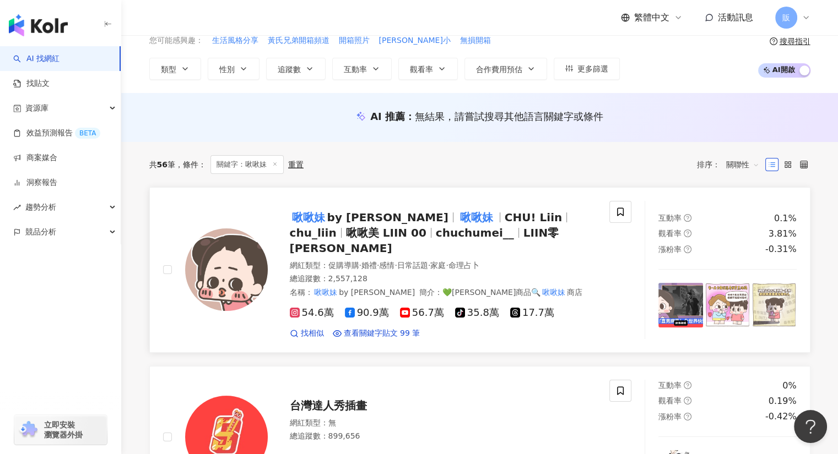
scroll to position [54, 0]
click at [302, 216] on mark "啾啾妹" at bounding box center [308, 217] width 37 height 18
click at [197, 27] on div "繁體中文 活動訊息 販" at bounding box center [479, 17] width 661 height 35
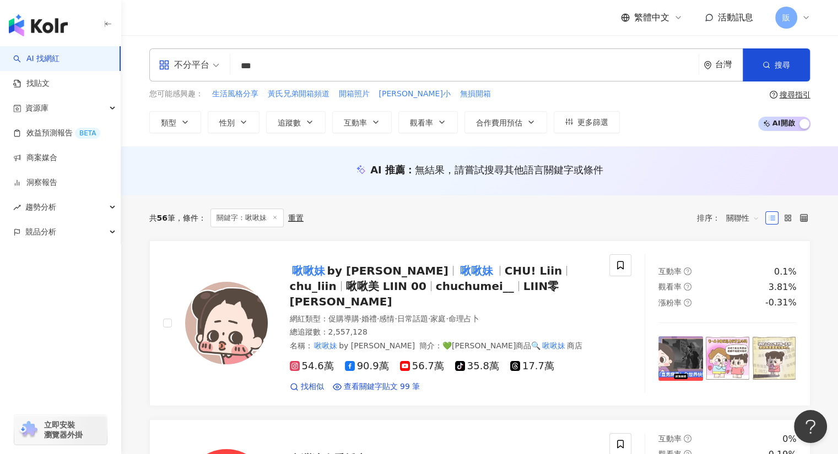
click at [282, 62] on input "***" at bounding box center [464, 66] width 459 height 21
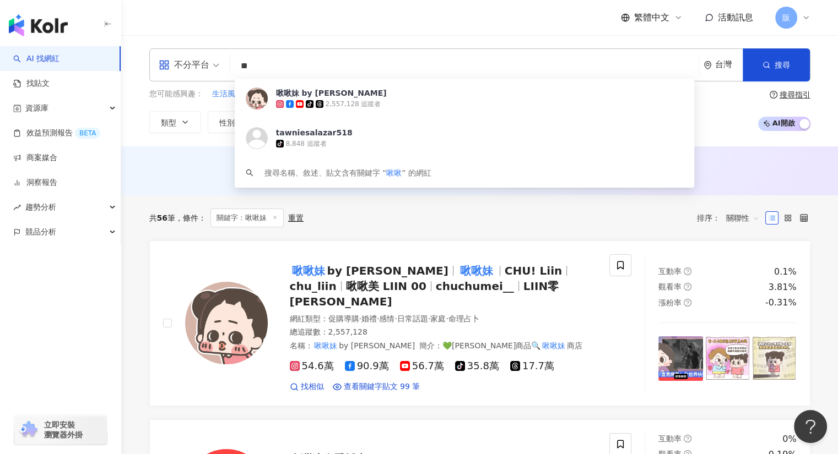
type input "*"
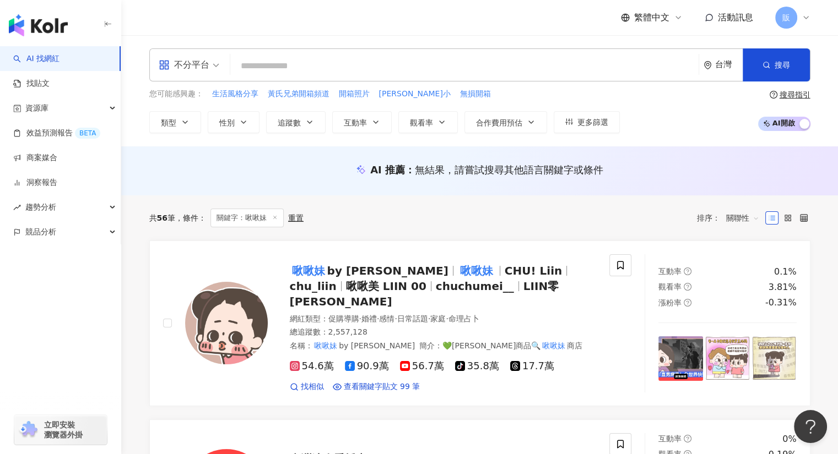
paste input "****"
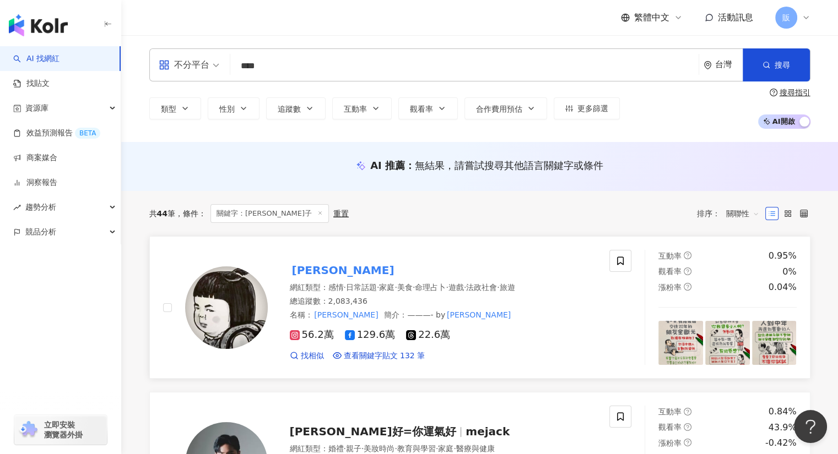
click at [301, 267] on mark "八耐舜子" at bounding box center [343, 271] width 107 height 18
drag, startPoint x: 204, startPoint y: 36, endPoint x: 211, endPoint y: 41, distance: 8.6
click at [204, 36] on div "不分平台 **** 台灣 搜尋 loading 搜尋名稱、敘述、貼文含有關鍵字 “ 八耐舜子 ” 的網紅 類型 性別 追蹤數 互動率 觀看率 合作費用預估 更…" at bounding box center [479, 88] width 717 height 107
click at [278, 67] on input "****" at bounding box center [464, 66] width 459 height 21
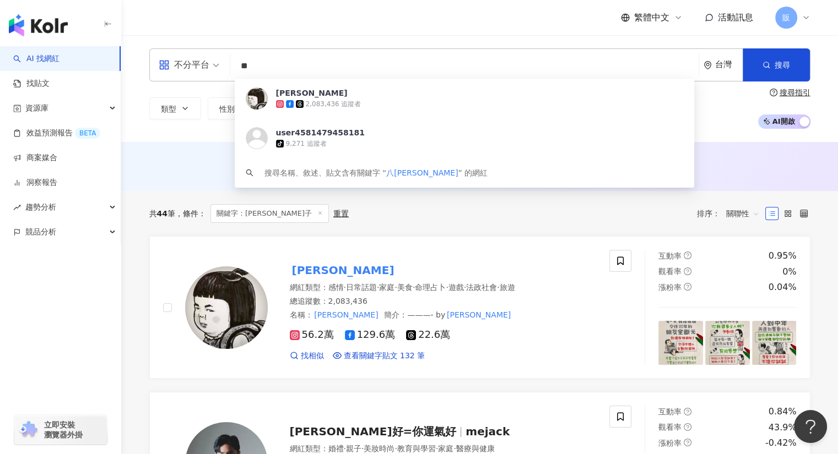
type input "*"
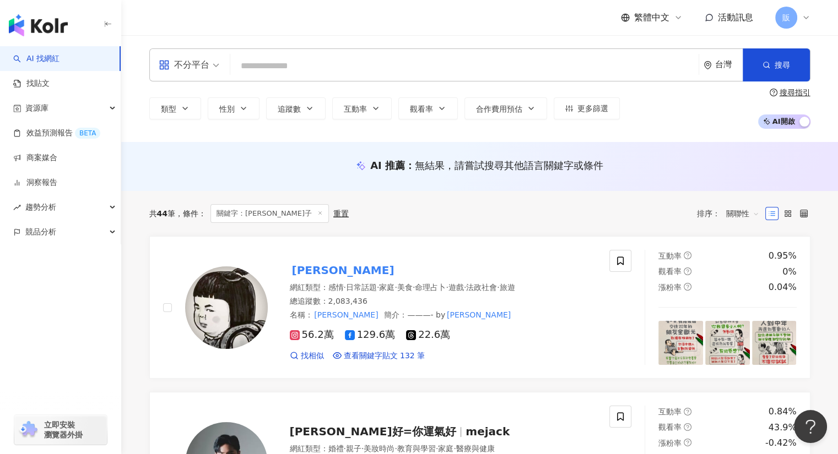
paste input "****"
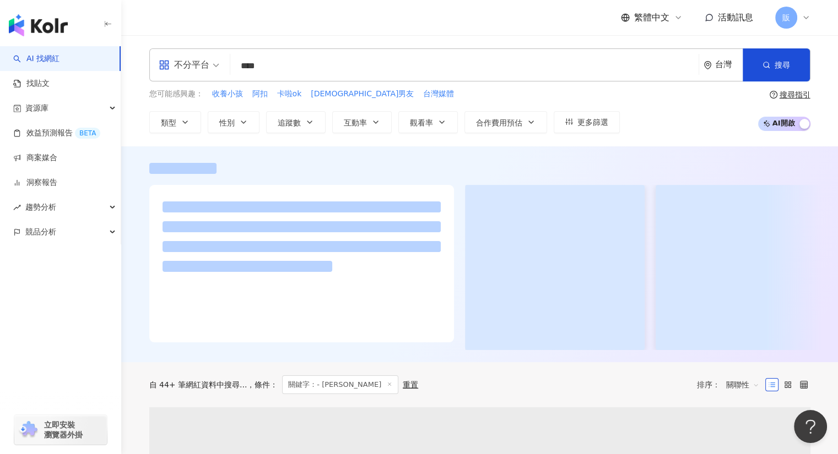
click at [248, 67] on input "****" at bounding box center [464, 66] width 459 height 21
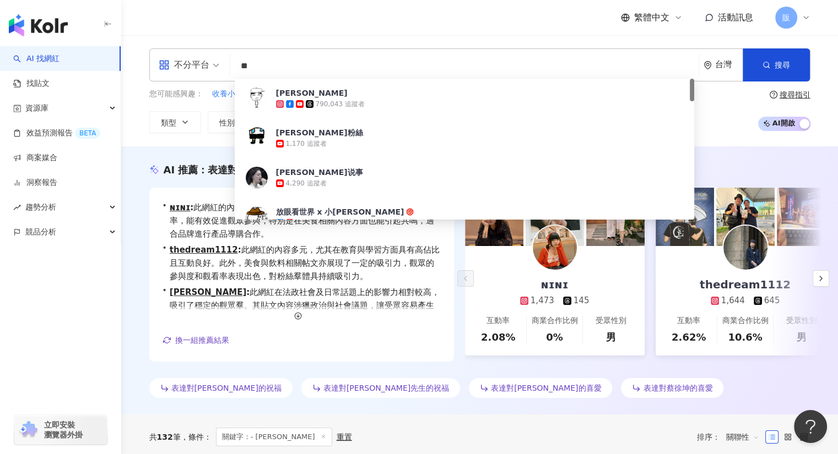
click at [256, 72] on input "**" at bounding box center [464, 66] width 459 height 21
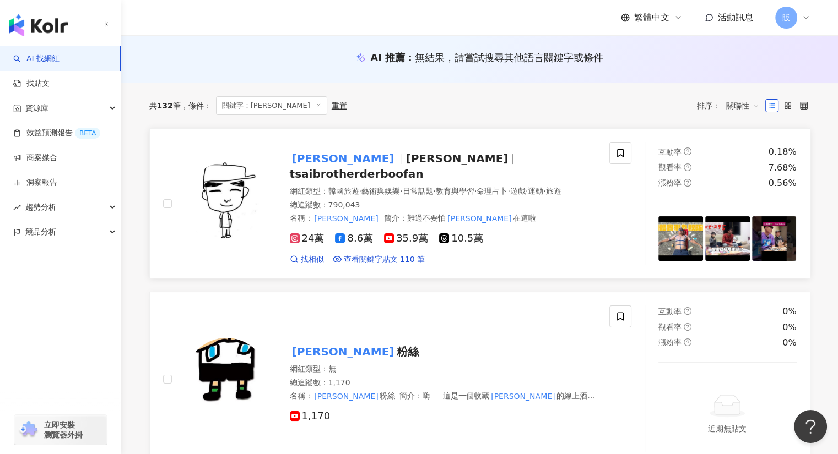
scroll to position [109, 0]
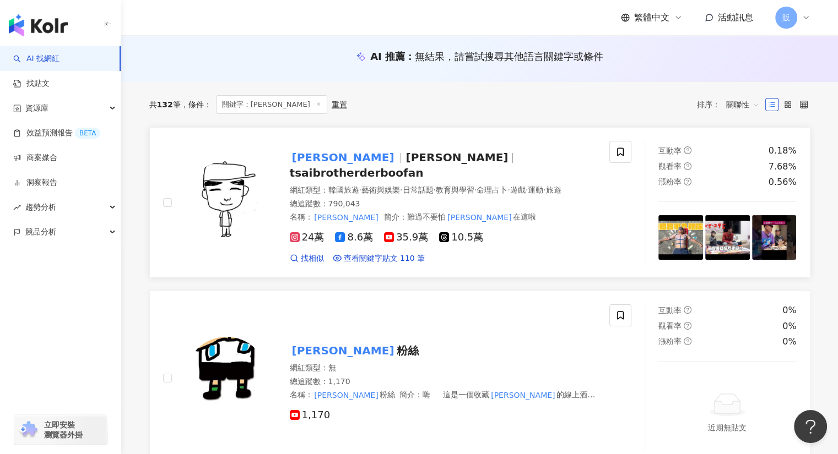
click at [302, 156] on mark "蔡哥" at bounding box center [343, 158] width 107 height 18
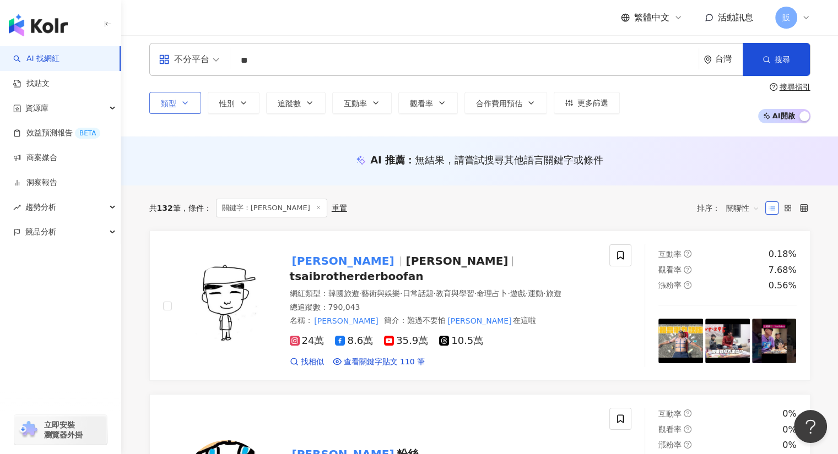
scroll to position [0, 0]
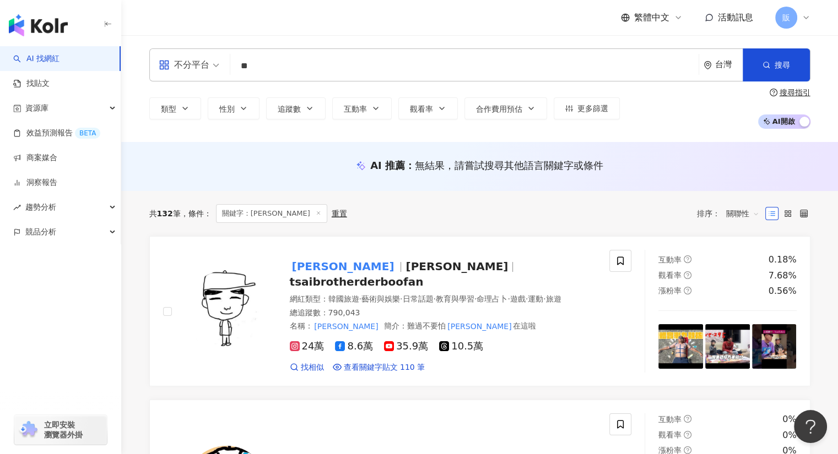
click at [219, 35] on header "繁體中文 活動訊息 販" at bounding box center [479, 18] width 717 height 36
click at [262, 61] on input "**" at bounding box center [464, 66] width 459 height 21
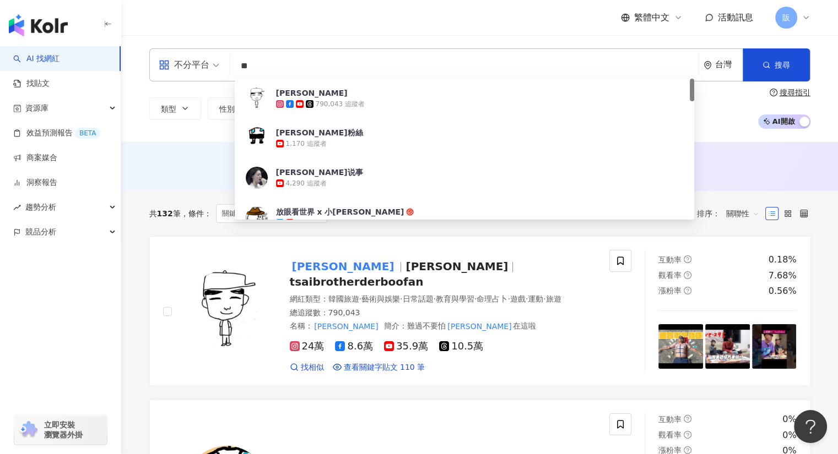
type input "*"
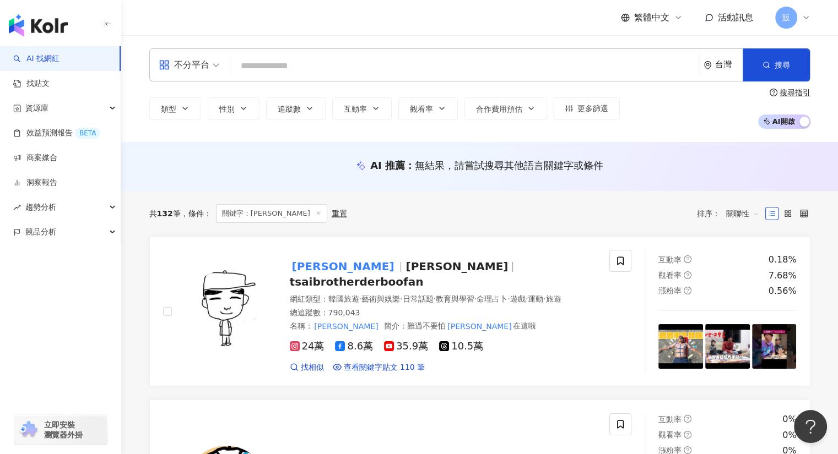
paste input "****"
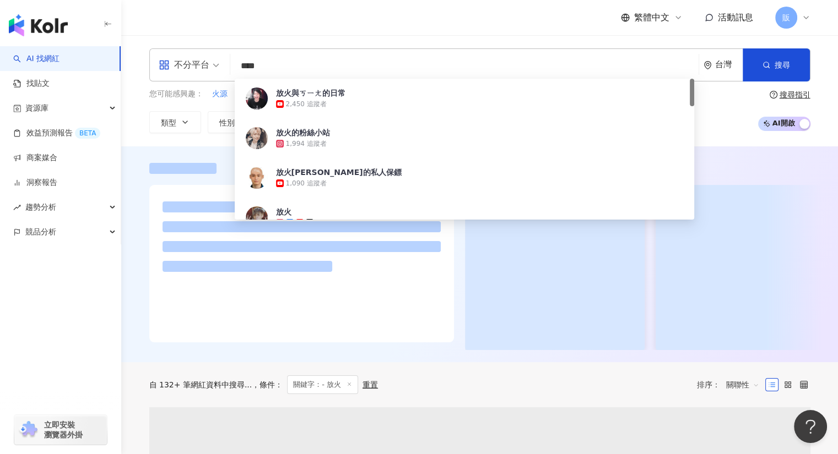
click at [245, 66] on input "****" at bounding box center [464, 66] width 459 height 21
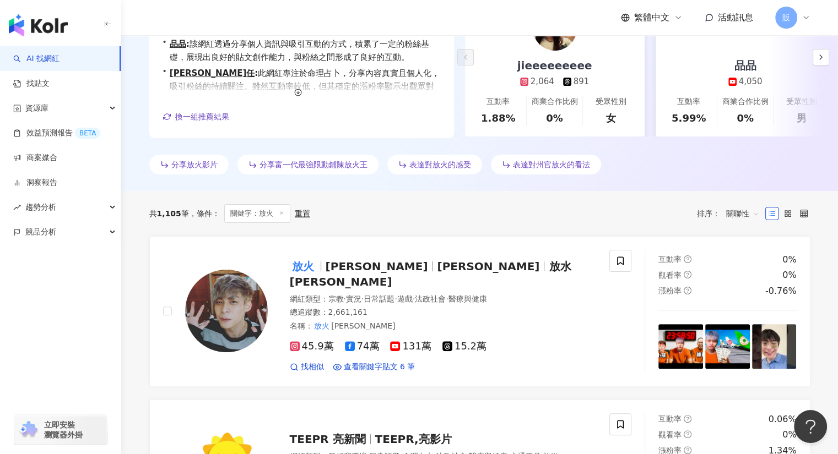
scroll to position [220, 0]
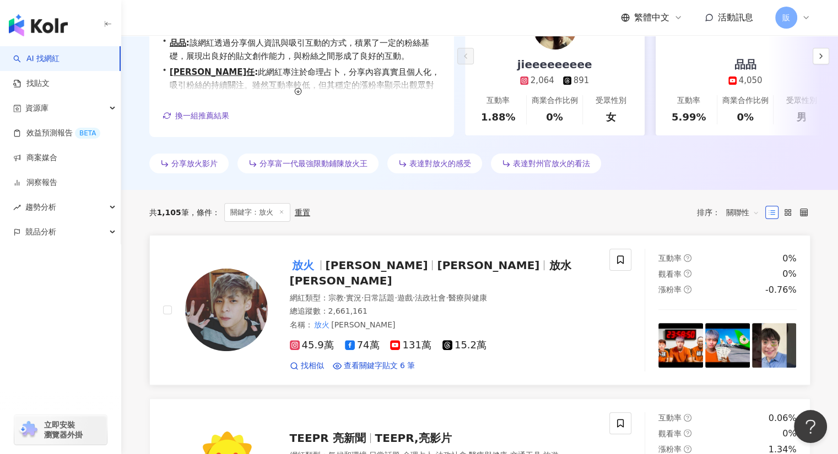
click at [301, 267] on mark "放火" at bounding box center [303, 266] width 26 height 18
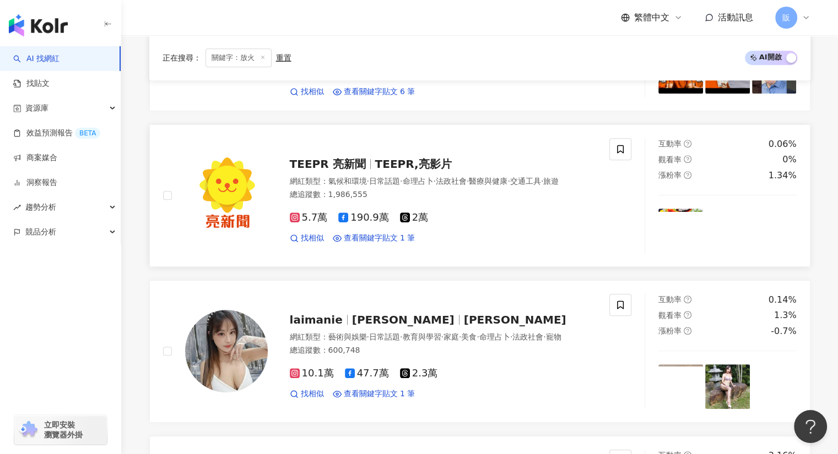
scroll to position [495, 0]
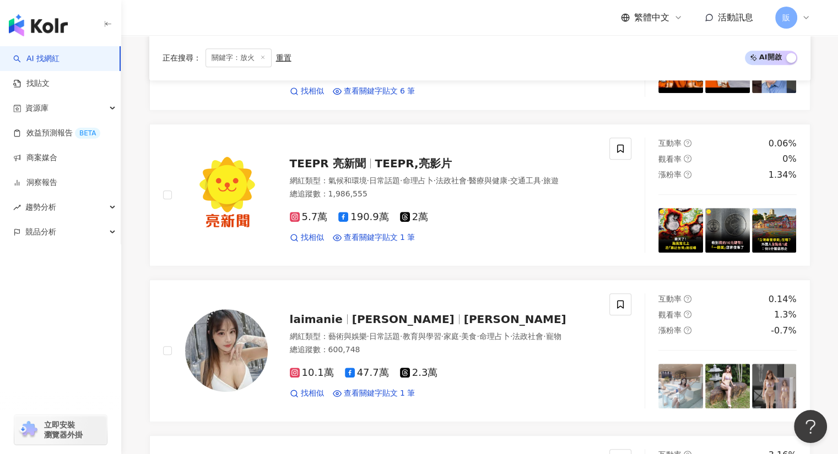
click at [191, 40] on div "正在搜尋 ： 關鍵字：放火 重置 AI 開啟 AI 關閉" at bounding box center [479, 57] width 661 height 45
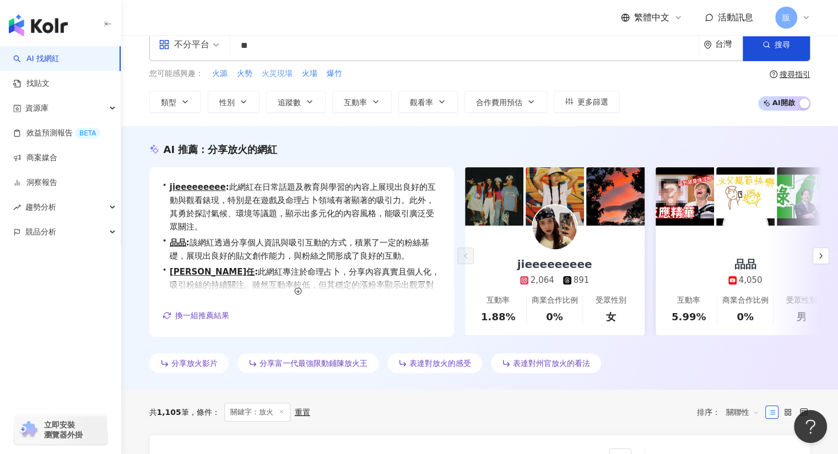
scroll to position [0, 0]
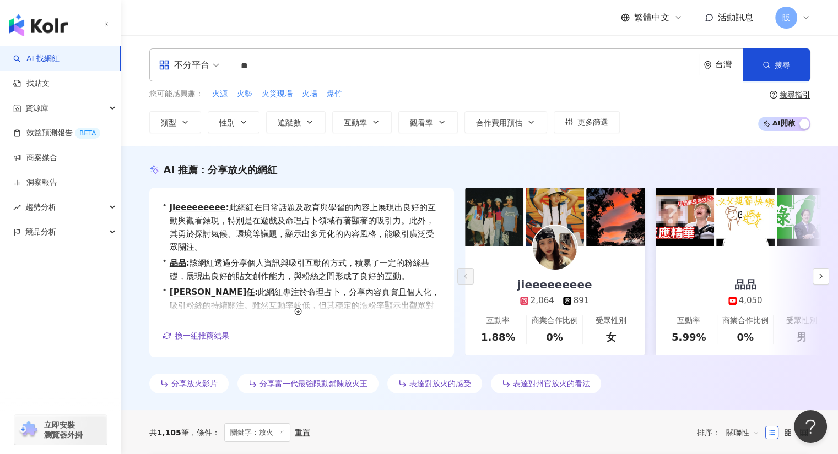
click at [279, 59] on input "**" at bounding box center [464, 66] width 459 height 21
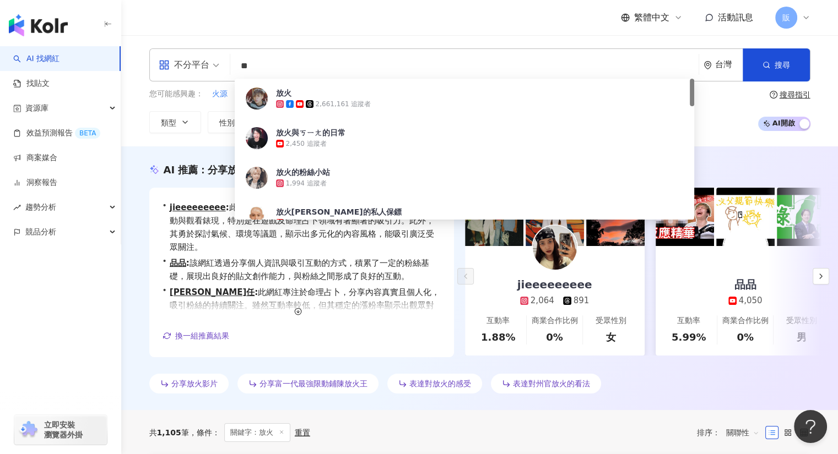
type input "*"
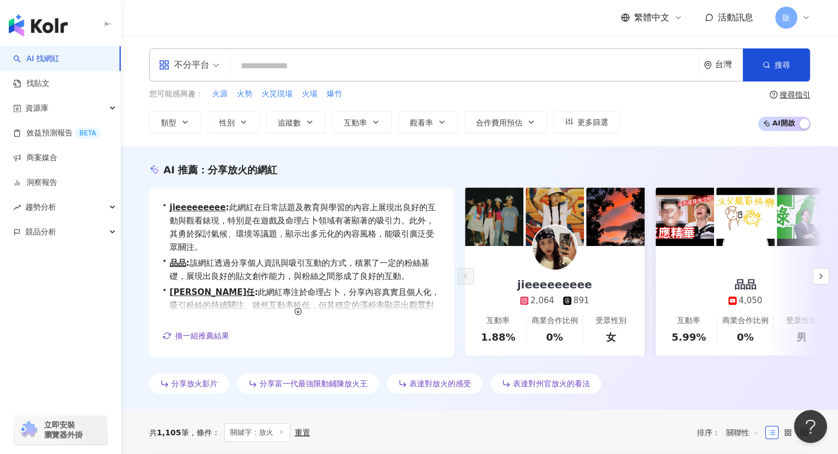
paste input "*********"
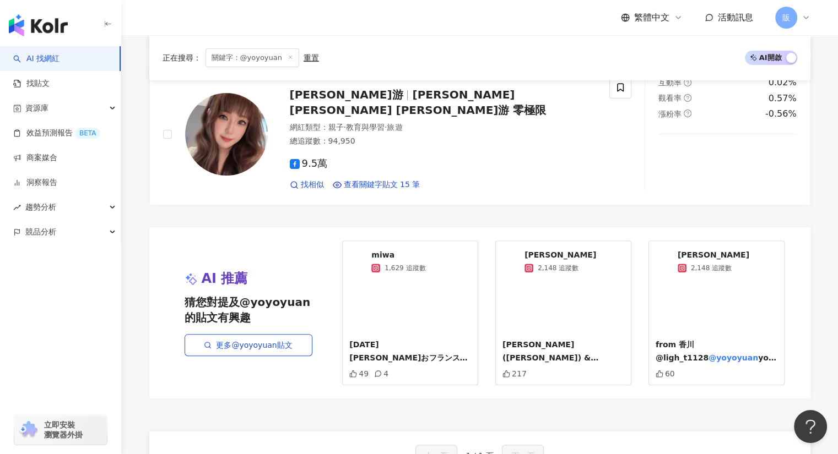
scroll to position [329, 0]
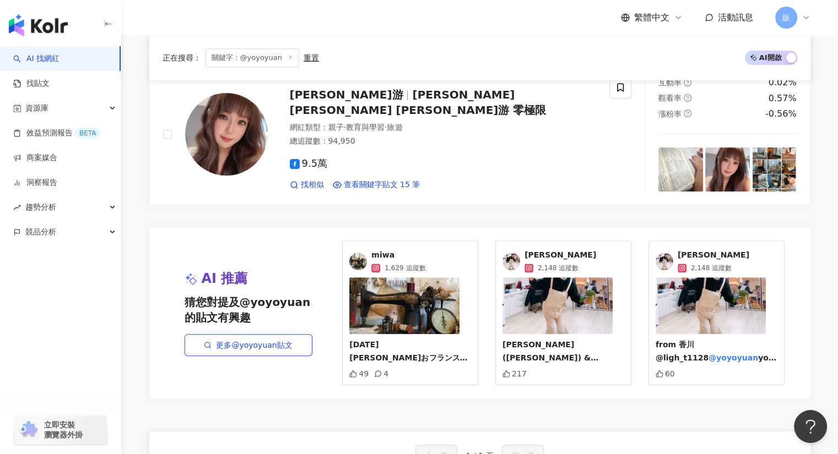
type input "*********"
drag, startPoint x: 222, startPoint y: 29, endPoint x: 236, endPoint y: 33, distance: 14.8
click at [222, 29] on div "繁體中文 活動訊息 販" at bounding box center [479, 17] width 661 height 35
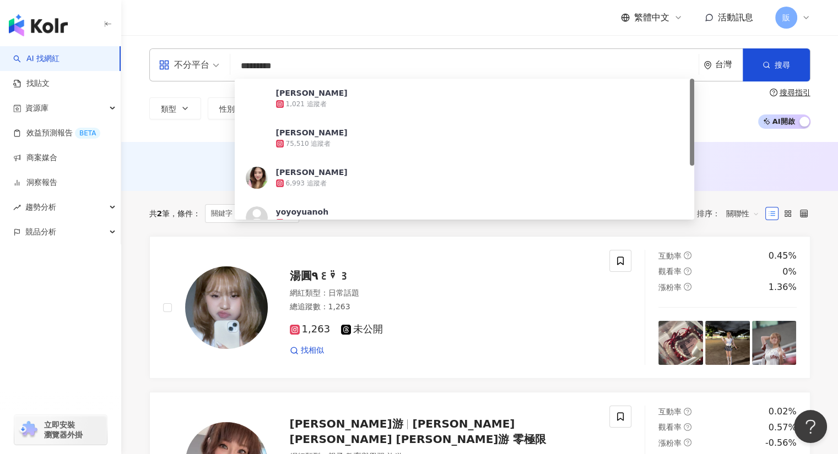
scroll to position [0, 0]
drag, startPoint x: 292, startPoint y: 69, endPoint x: 220, endPoint y: 68, distance: 71.6
click at [220, 68] on div "不分平台 ********* 台灣 搜尋 6eb34100-bbb8-480b-9395-aaa3b73bf634 Yueyang Liu 1,021 追蹤者…" at bounding box center [479, 64] width 661 height 33
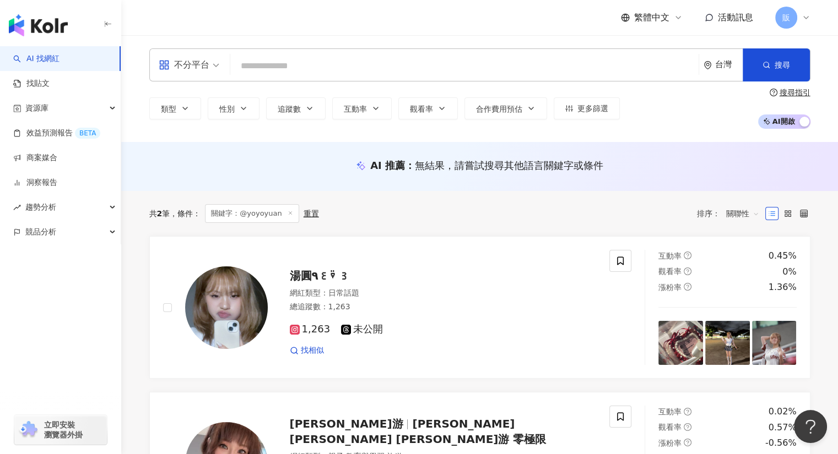
paste input "**********"
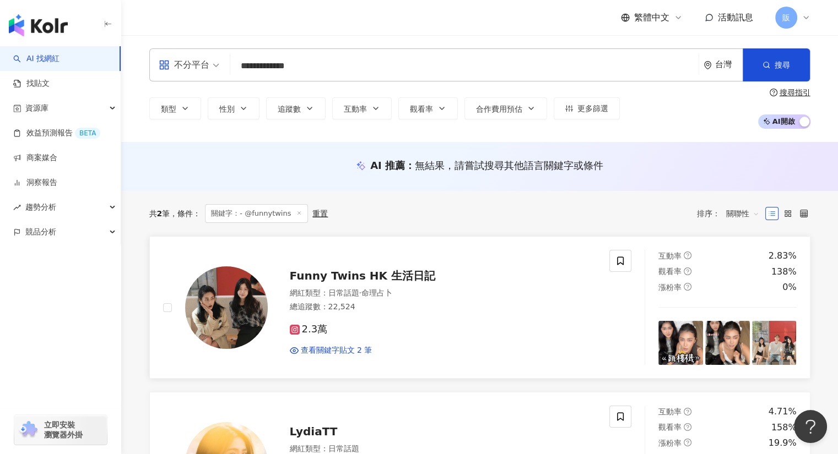
click at [321, 278] on span "Funny Twins HK 生活日記" at bounding box center [362, 275] width 145 height 13
click at [304, 59] on input "**********" at bounding box center [465, 66] width 460 height 21
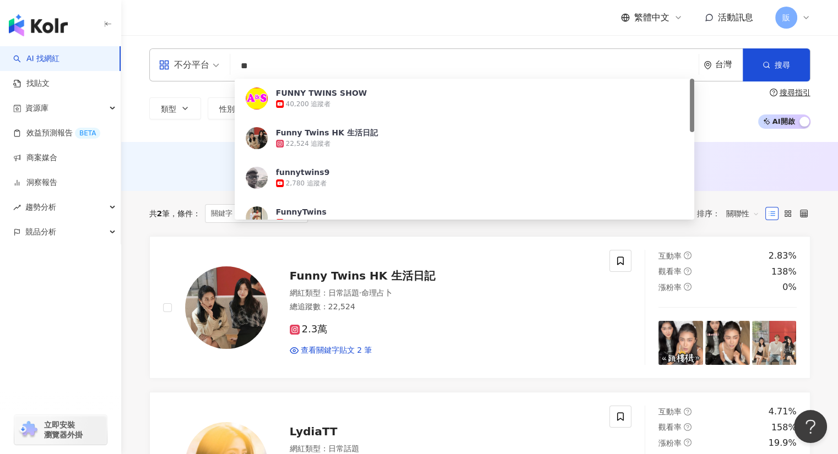
type input "*"
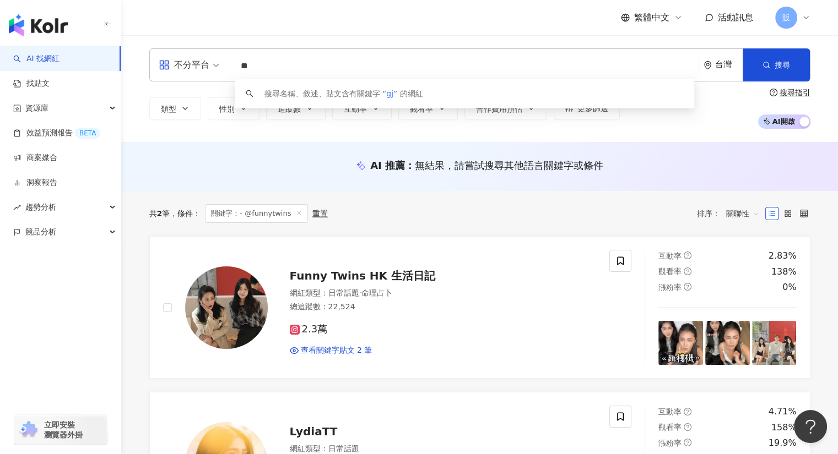
type input "*"
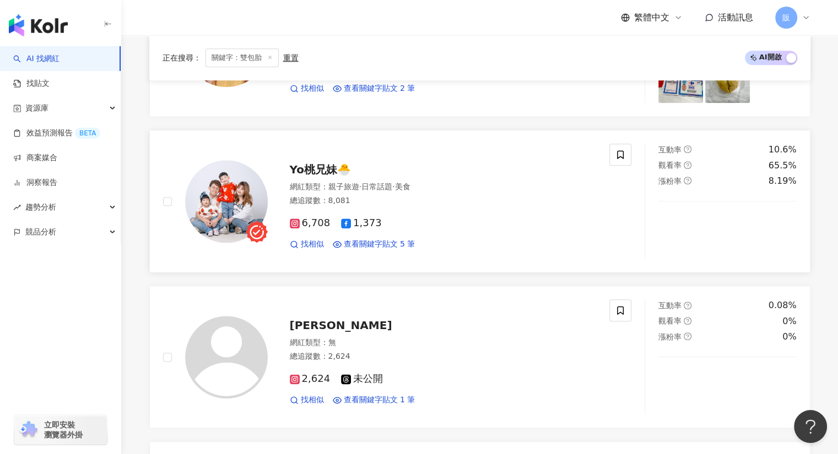
scroll to position [1210, 0]
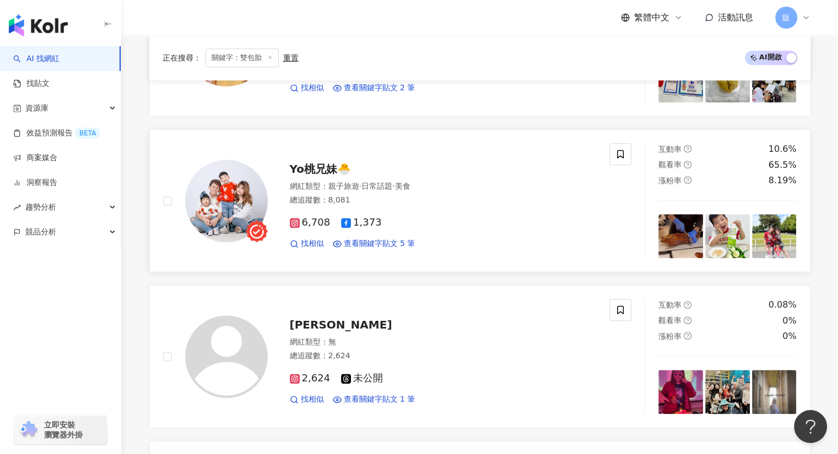
type input "***"
click at [316, 163] on span "Yo桃兄妹🐣" at bounding box center [320, 169] width 61 height 13
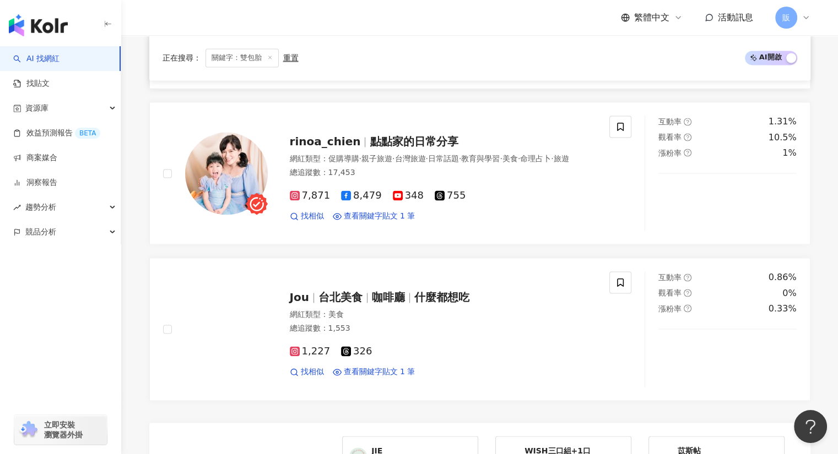
scroll to position [1706, 0]
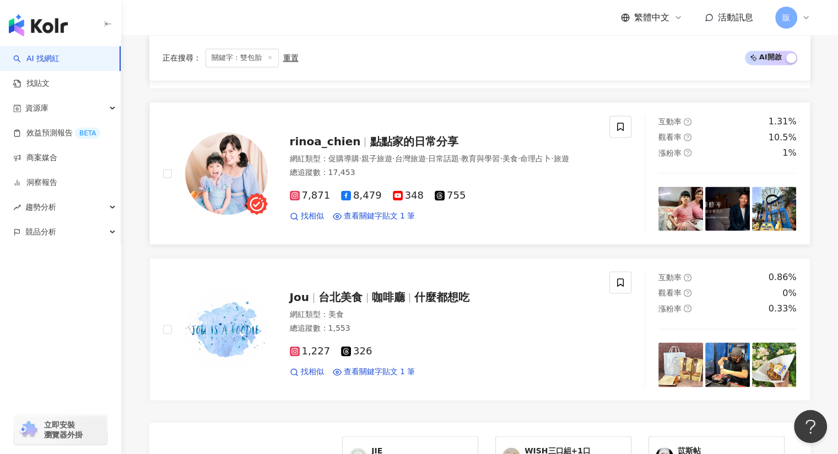
click at [307, 135] on span "rinoa_chien" at bounding box center [325, 141] width 71 height 13
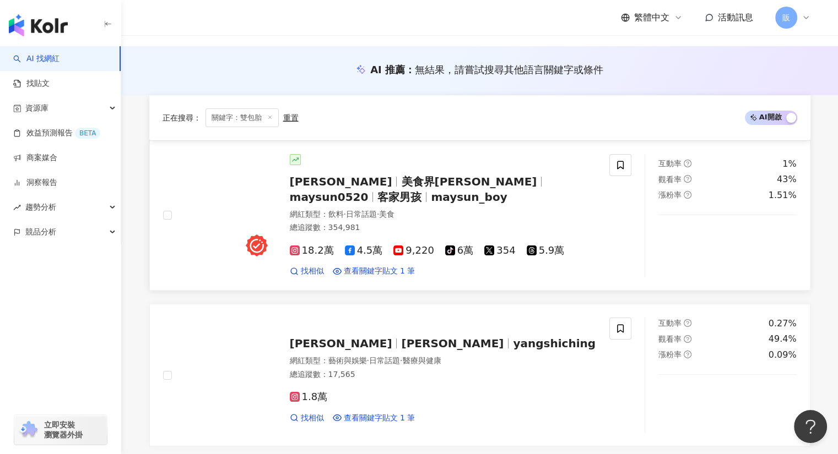
scroll to position [0, 0]
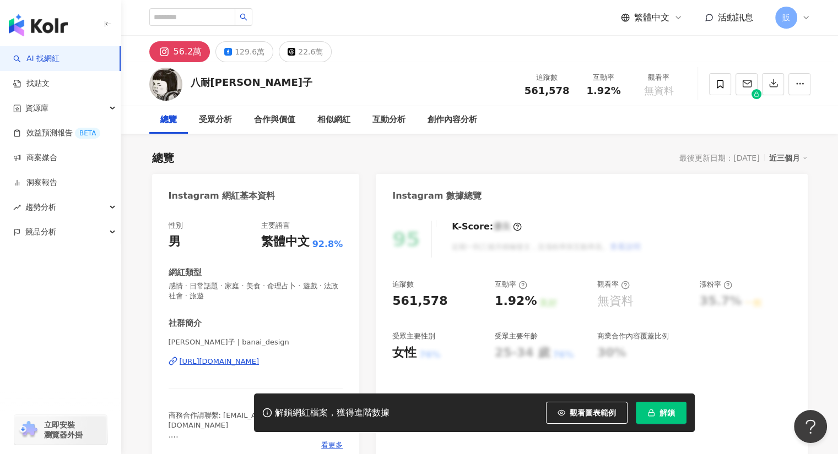
click at [259, 362] on div "[URL][DOMAIN_NAME]" at bounding box center [220, 362] width 80 height 10
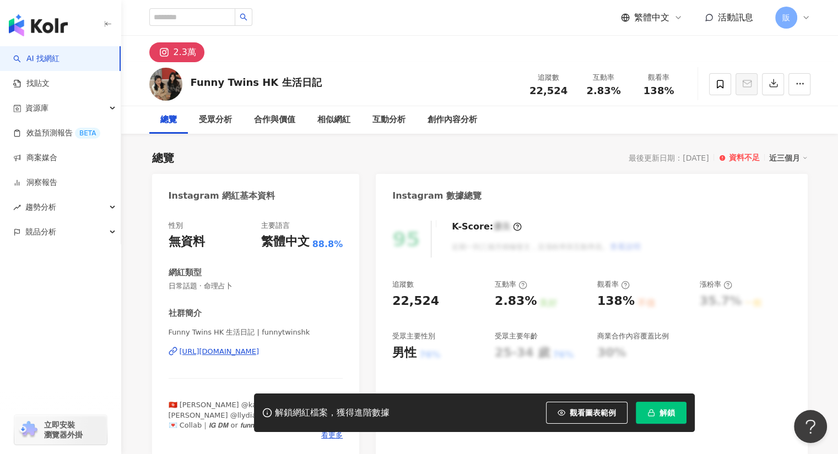
click at [259, 353] on div "[URL][DOMAIN_NAME]" at bounding box center [220, 352] width 80 height 10
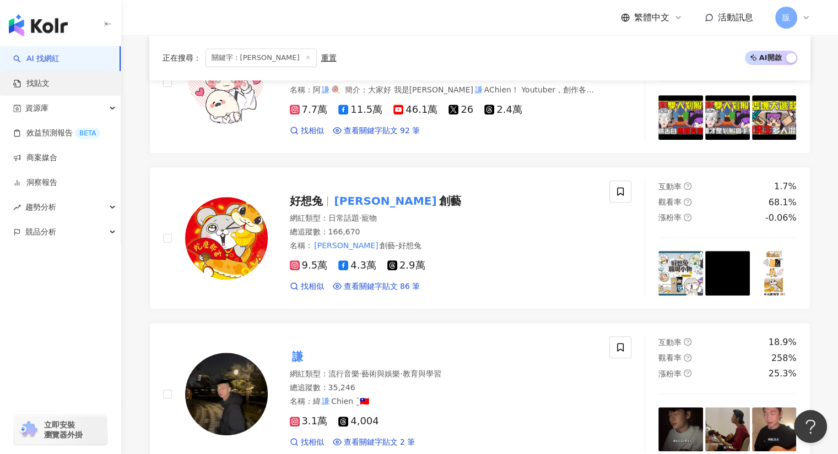
scroll to position [716, 0]
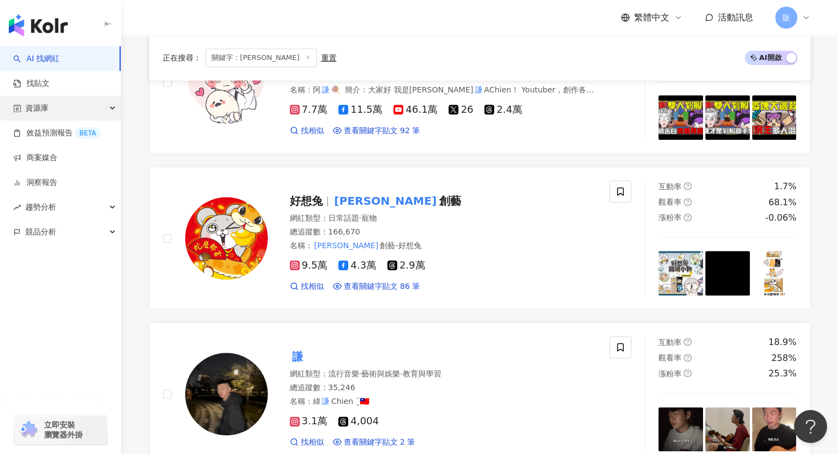
click at [39, 110] on span "資源庫" at bounding box center [36, 108] width 23 height 25
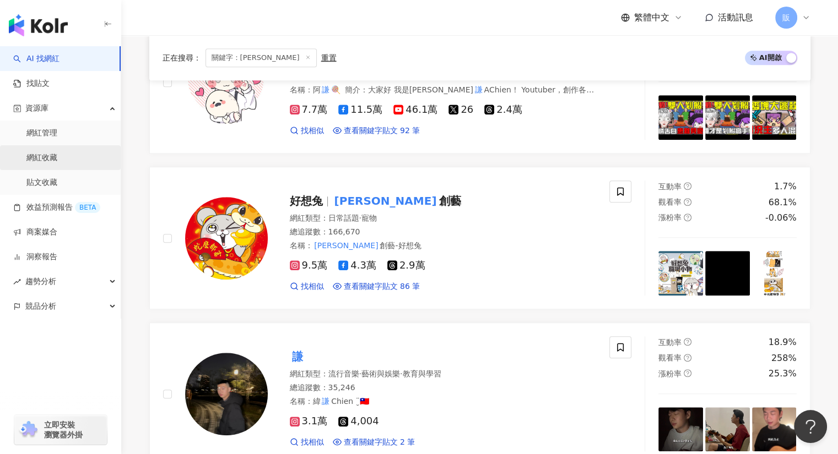
click at [50, 159] on link "網紅收藏" at bounding box center [41, 158] width 31 height 11
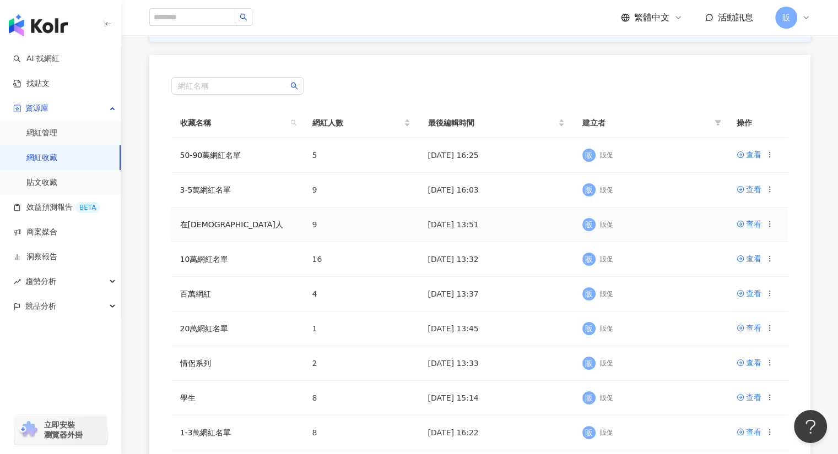
scroll to position [110, 0]
click at [755, 331] on div "查看" at bounding box center [753, 328] width 15 height 12
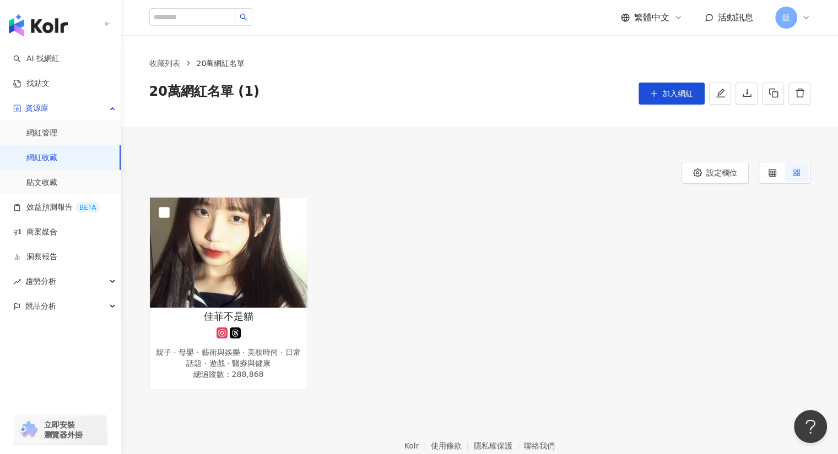
click at [48, 159] on link "網紅收藏" at bounding box center [41, 158] width 31 height 11
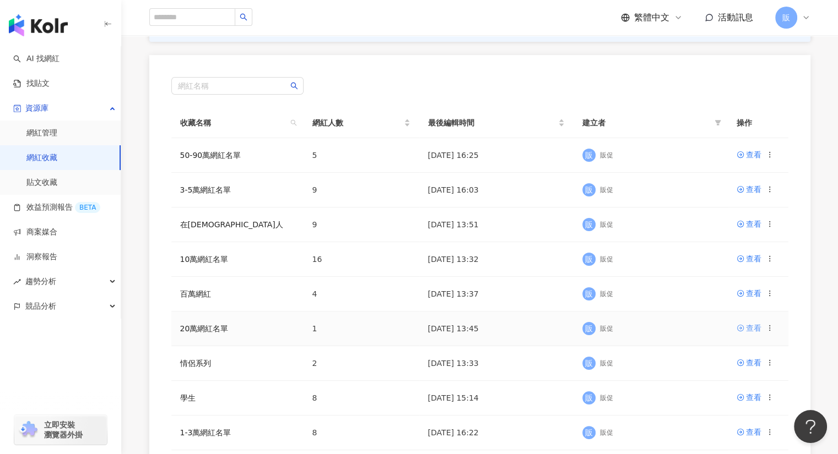
scroll to position [110, 0]
click at [751, 323] on div "查看" at bounding box center [753, 328] width 15 height 12
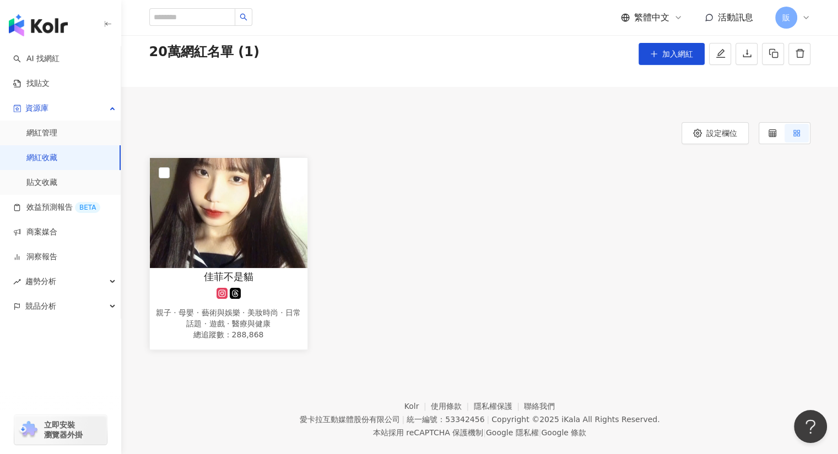
scroll to position [56, 0]
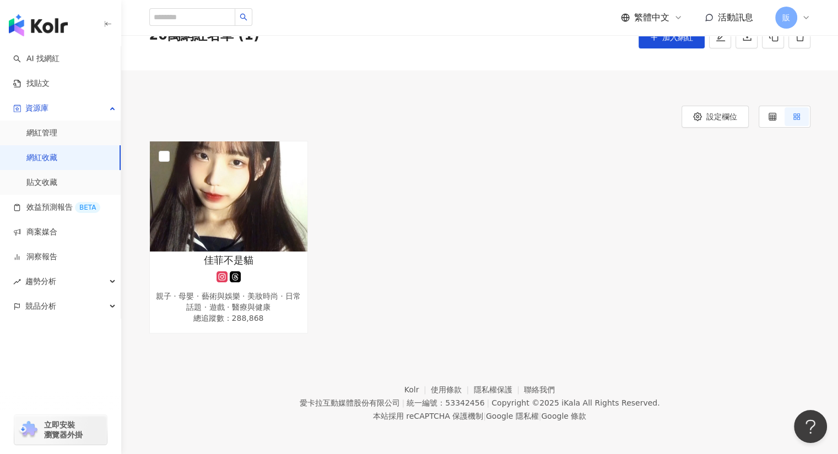
click at [44, 157] on link "網紅收藏" at bounding box center [41, 158] width 31 height 11
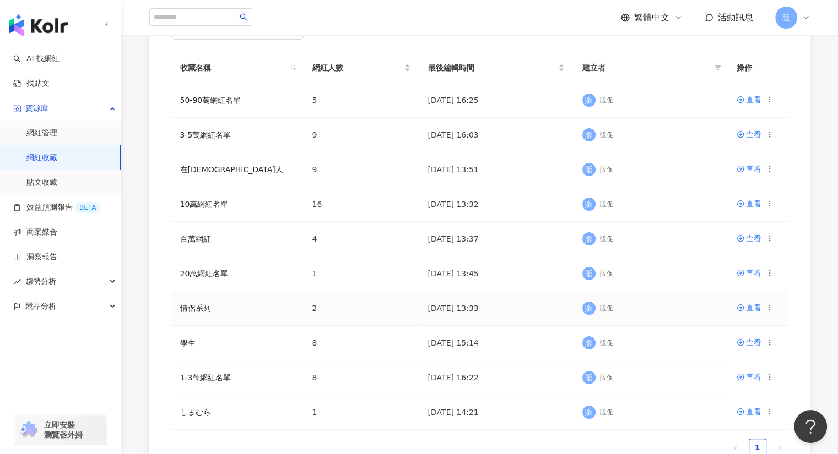
scroll to position [165, 0]
click at [751, 202] on div "查看" at bounding box center [753, 203] width 15 height 12
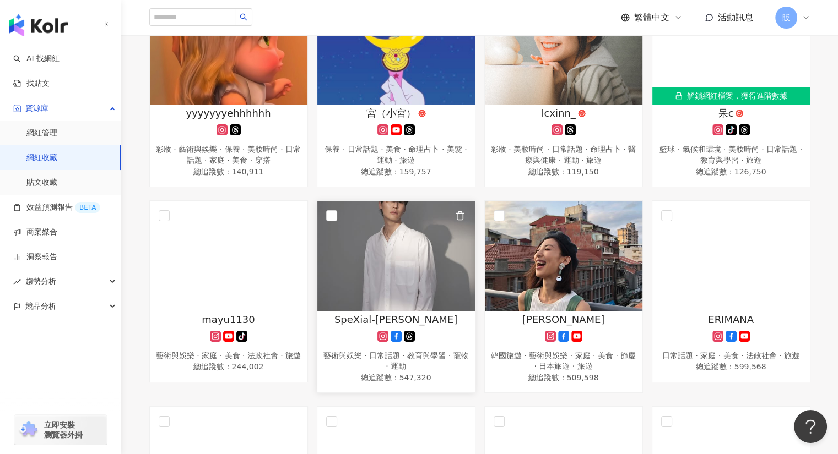
scroll to position [409, 0]
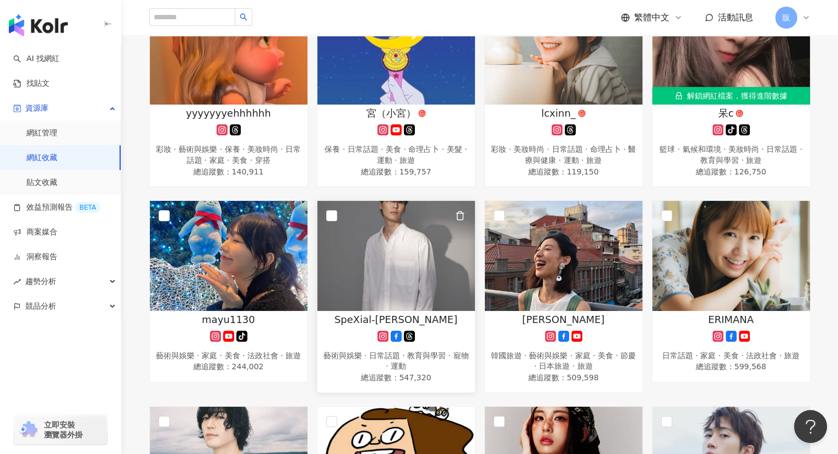
click at [412, 263] on img at bounding box center [396, 256] width 158 height 110
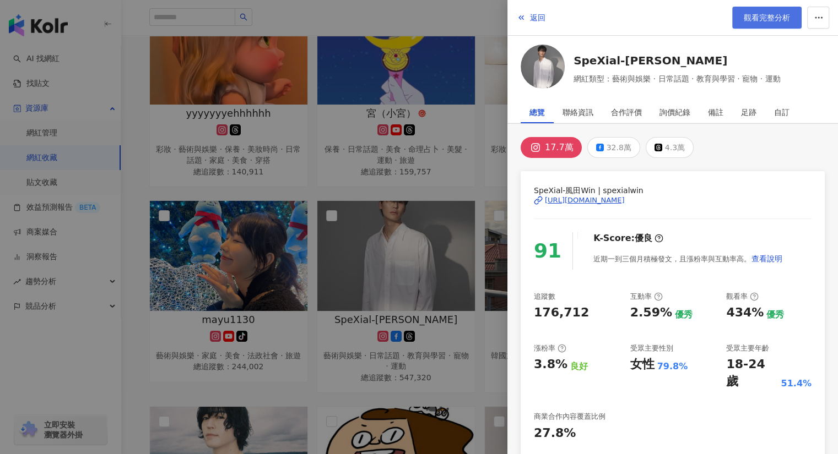
click at [760, 14] on span "觀看完整分析" at bounding box center [767, 17] width 46 height 9
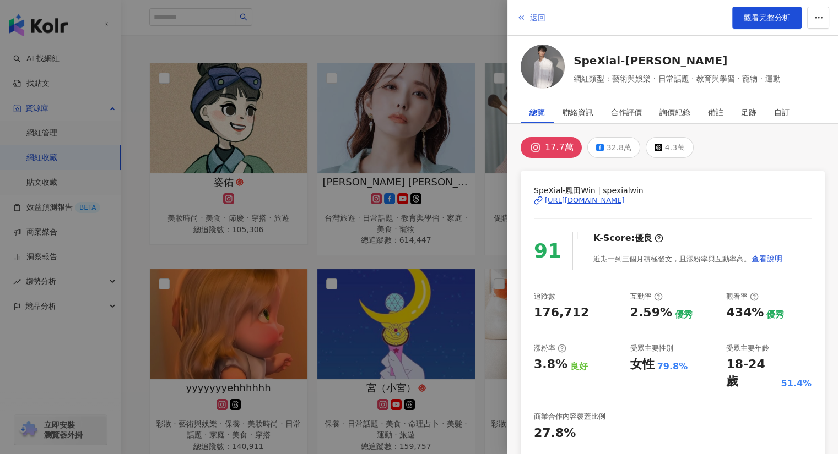
click at [526, 18] on button "返回" at bounding box center [531, 18] width 30 height 22
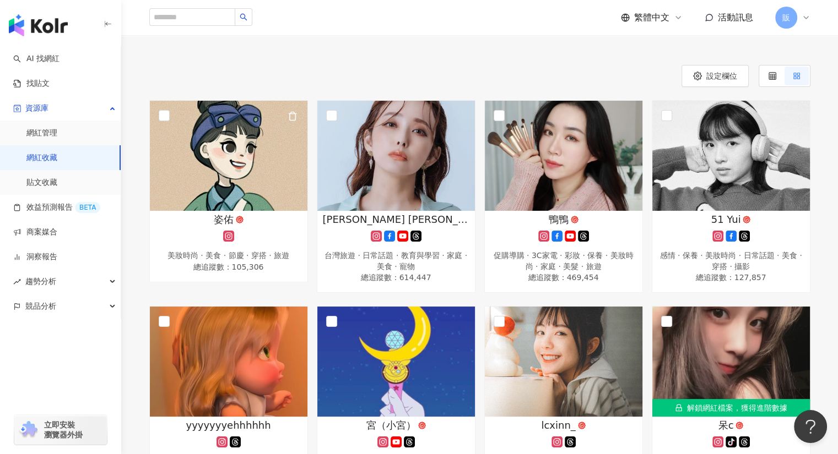
scroll to position [0, 0]
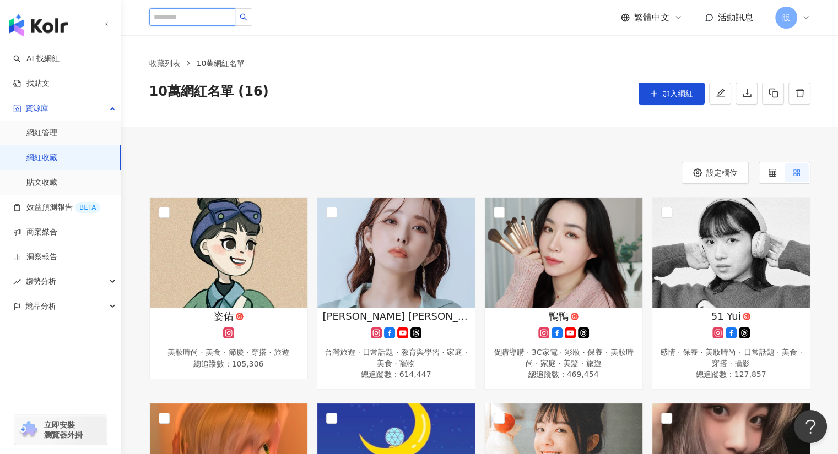
click at [183, 21] on input "search" at bounding box center [192, 17] width 86 height 18
paste input "***"
type input "***"
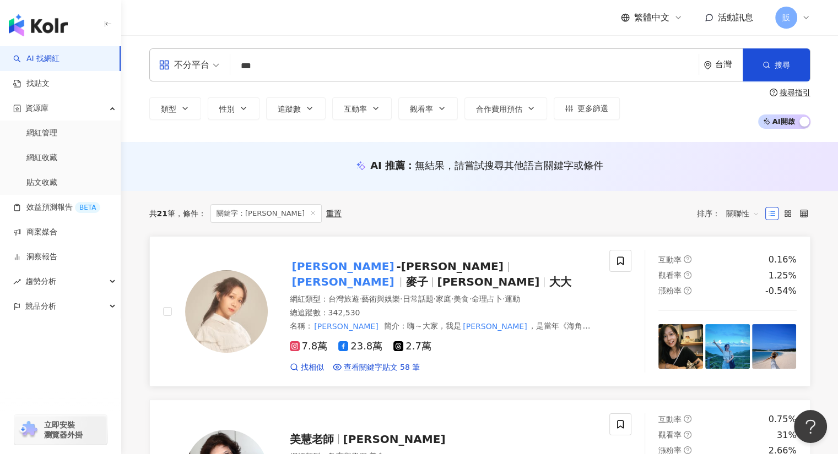
click at [318, 270] on mark "安乙蕎" at bounding box center [343, 267] width 107 height 18
click at [305, 268] on mark "安乙蕎" at bounding box center [343, 267] width 107 height 18
click at [275, 75] on input "***" at bounding box center [464, 66] width 459 height 21
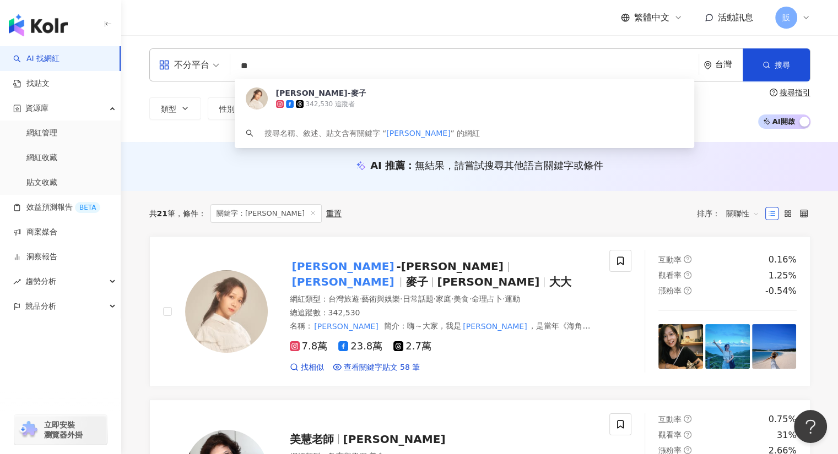
type input "*"
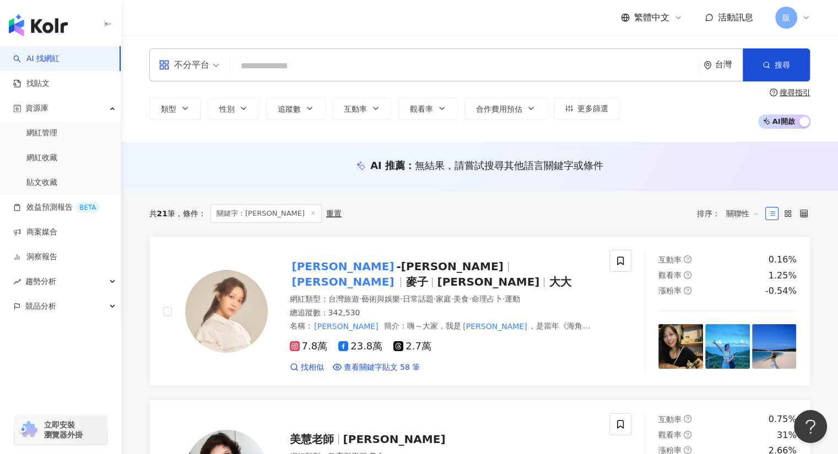
paste input "**********"
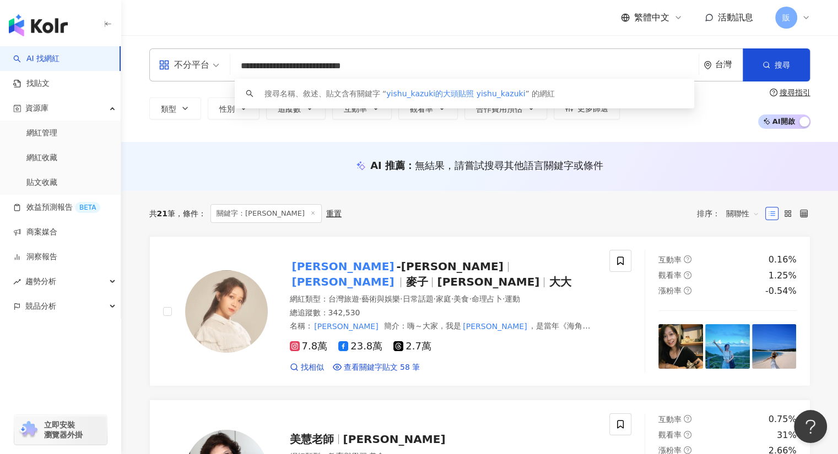
drag, startPoint x: 293, startPoint y: 67, endPoint x: 435, endPoint y: 76, distance: 142.4
click at [435, 78] on div "**********" at bounding box center [479, 64] width 661 height 33
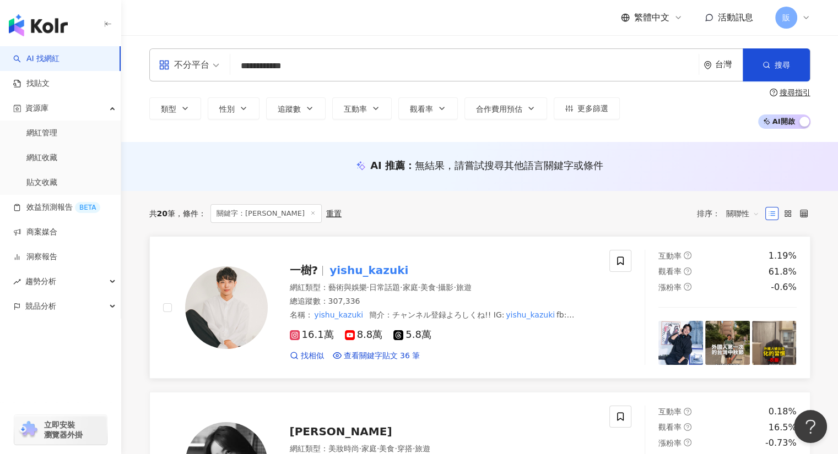
type input "**********"
click at [243, 286] on img at bounding box center [226, 308] width 83 height 83
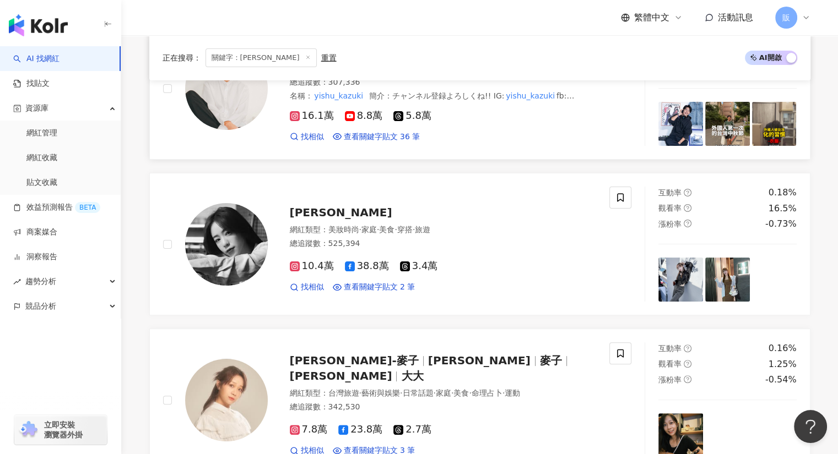
scroll to position [220, 0]
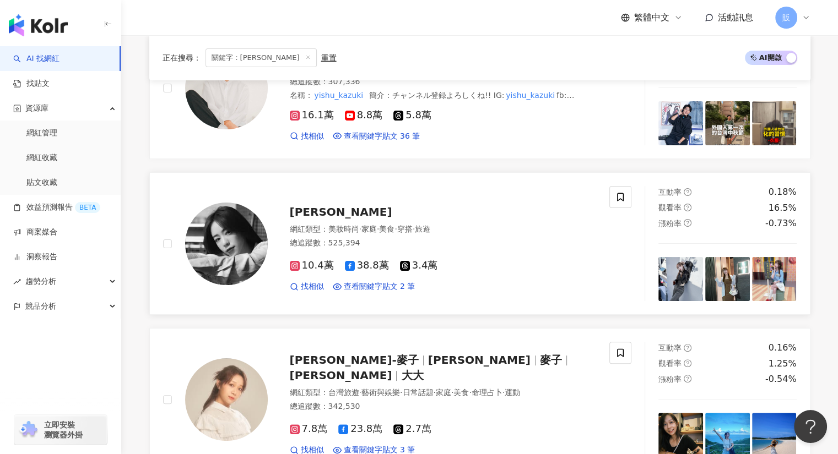
click at [313, 213] on span "陳天仁" at bounding box center [341, 211] width 102 height 13
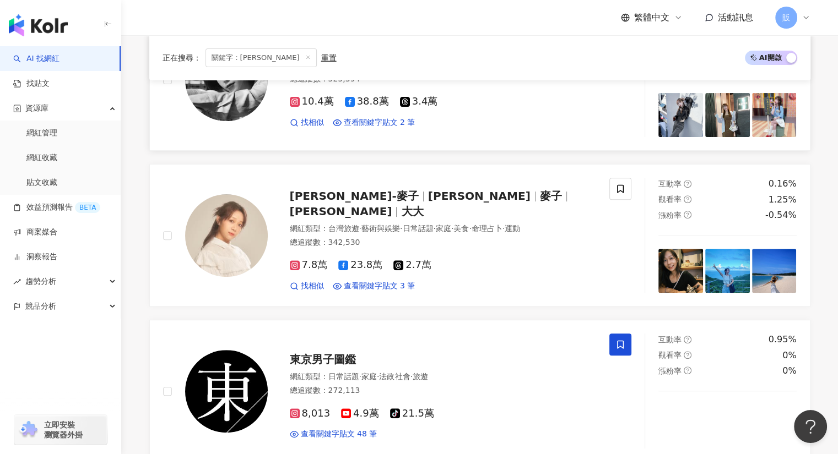
scroll to position [385, 0]
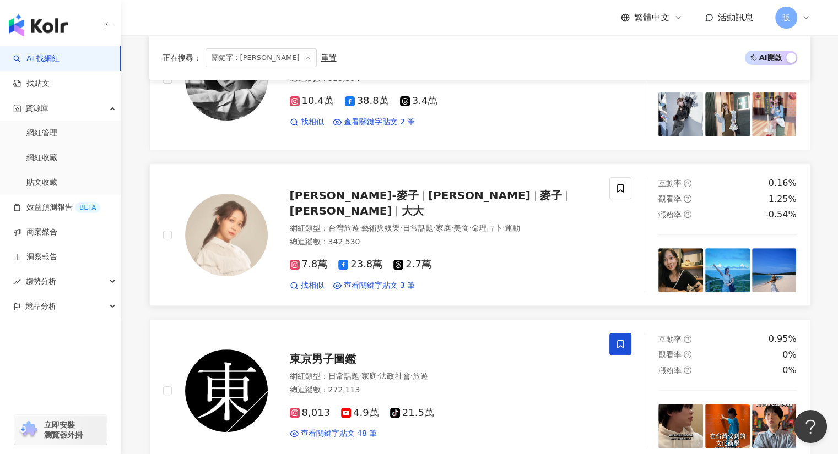
click at [305, 202] on span "安乙蕎-麥子" at bounding box center [354, 195] width 129 height 13
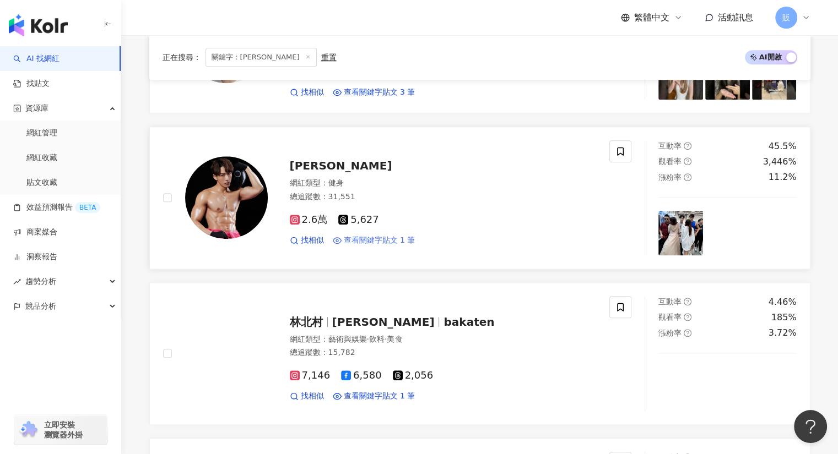
scroll to position [1046, 0]
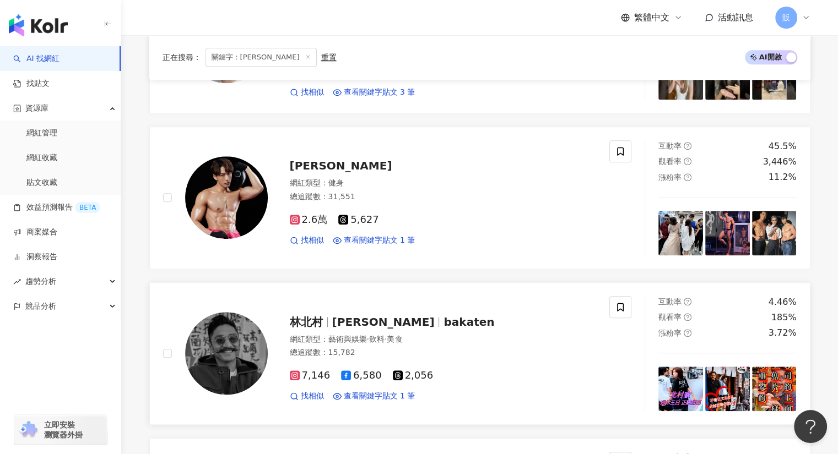
click at [317, 320] on span "林北村" at bounding box center [306, 322] width 33 height 13
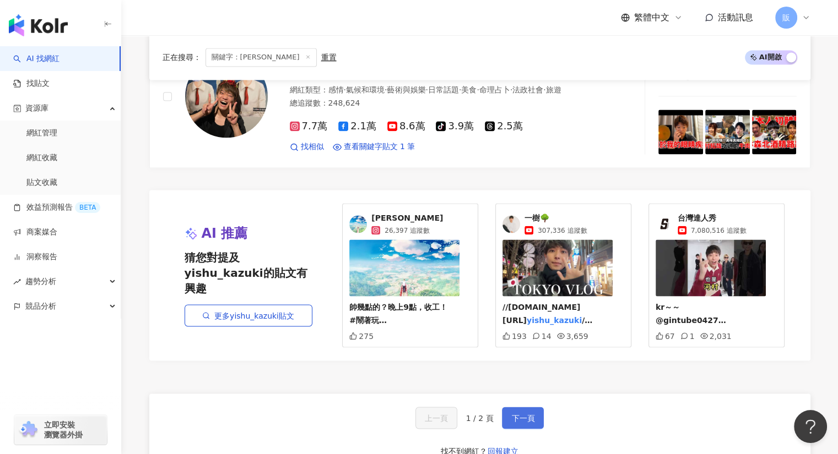
scroll to position [1926, 0]
click at [531, 419] on span "下一頁" at bounding box center [522, 418] width 23 height 9
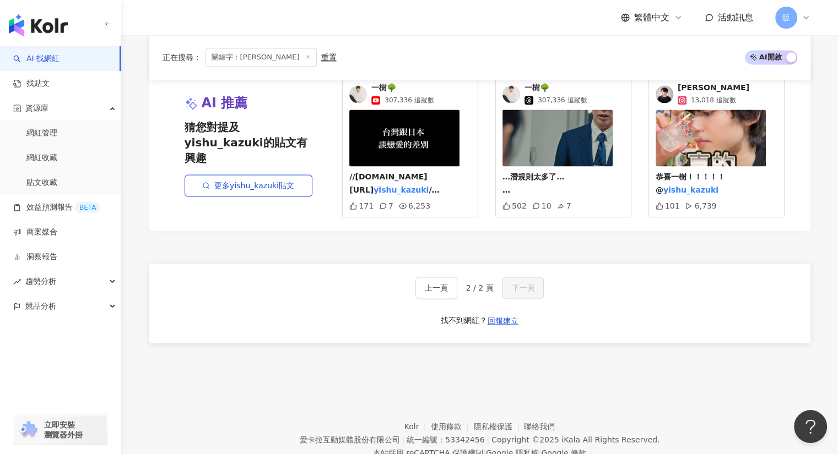
scroll to position [1631, 0]
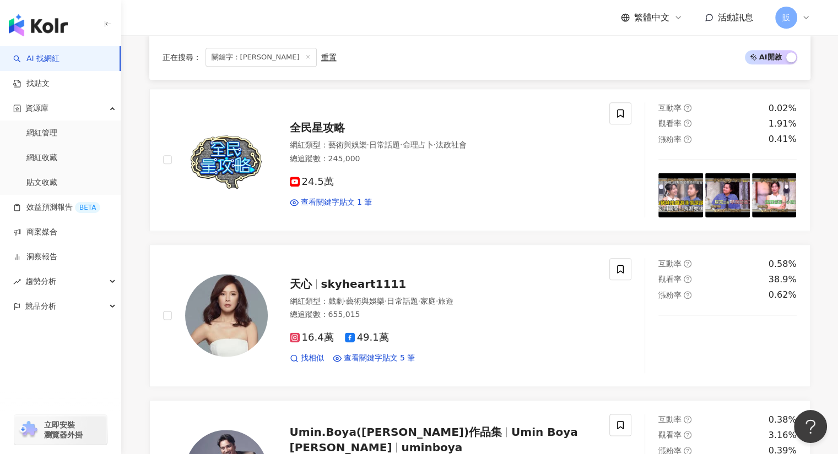
scroll to position [1259, 0]
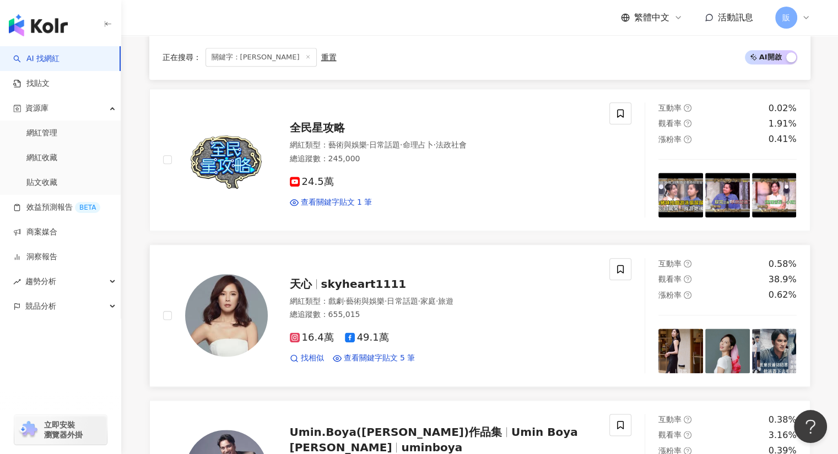
click at [354, 278] on span "skyheart1111" at bounding box center [363, 284] width 85 height 13
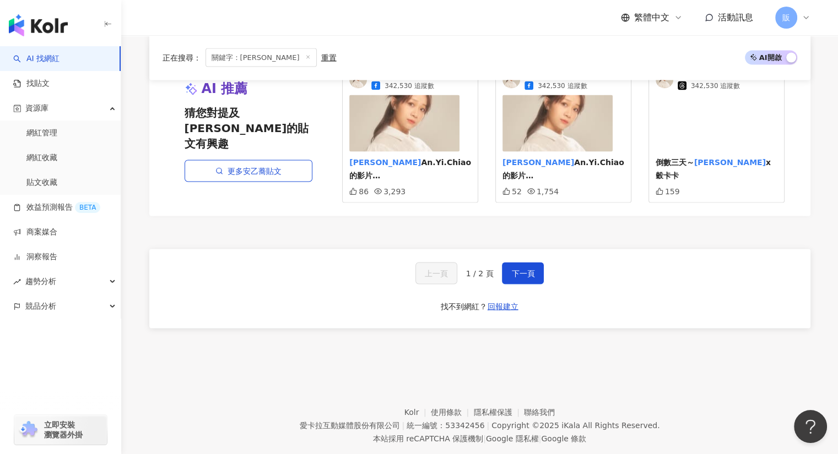
scroll to position [2091, 0]
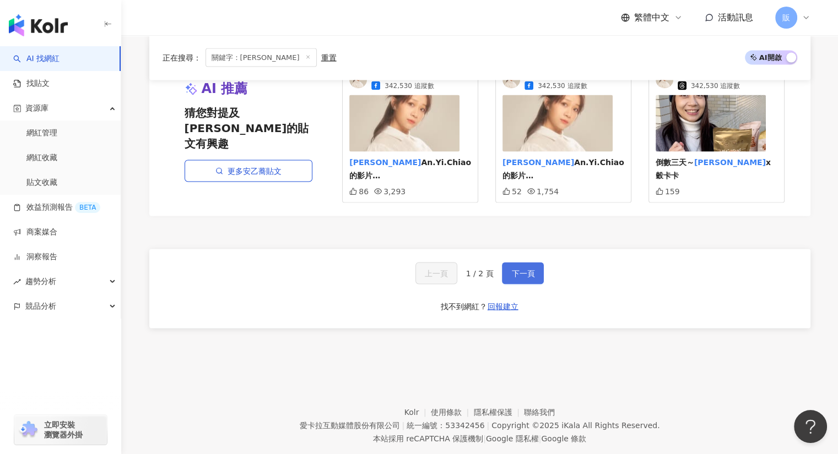
click at [529, 269] on span "下一頁" at bounding box center [522, 273] width 23 height 9
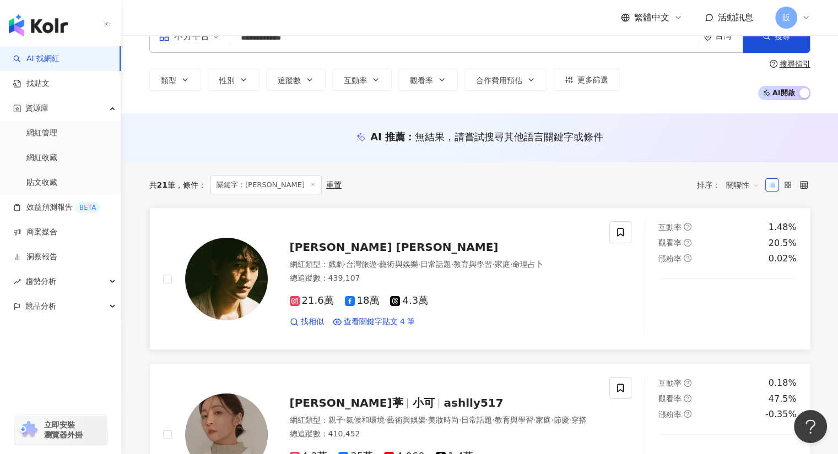
scroll to position [29, 0]
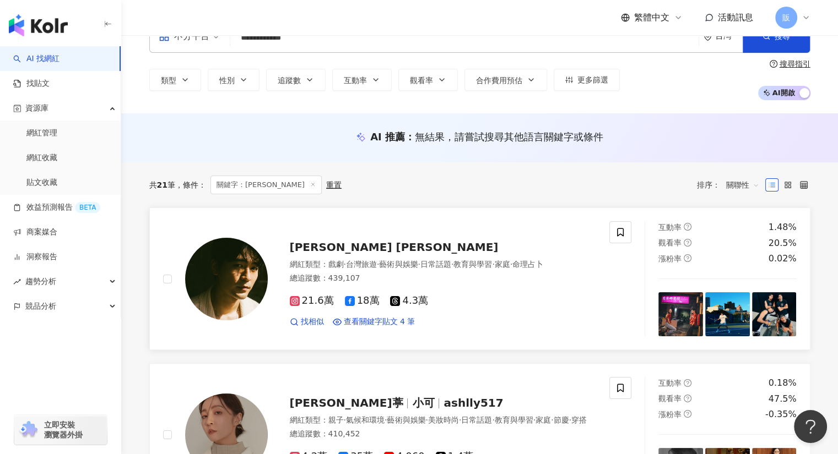
click at [294, 250] on span "Charles Tu 涂善存" at bounding box center [394, 247] width 209 height 13
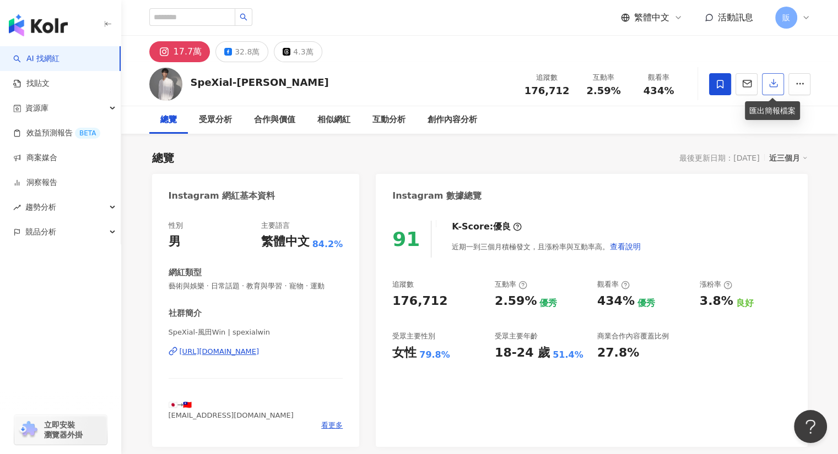
click at [770, 86] on icon "button" at bounding box center [773, 83] width 10 height 10
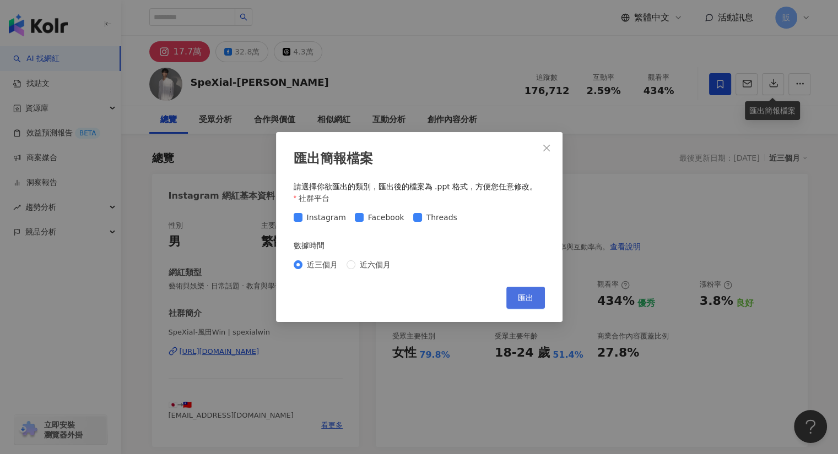
click at [519, 296] on span "匯出" at bounding box center [525, 298] width 15 height 9
click at [547, 152] on button "Close" at bounding box center [546, 148] width 22 height 22
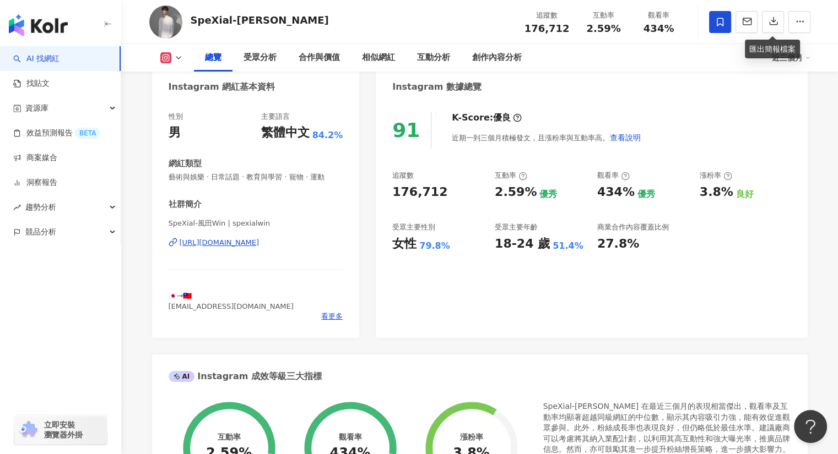
scroll to position [110, 0]
click at [259, 242] on div "https://www.instagram.com/spexialwin/" at bounding box center [220, 242] width 80 height 10
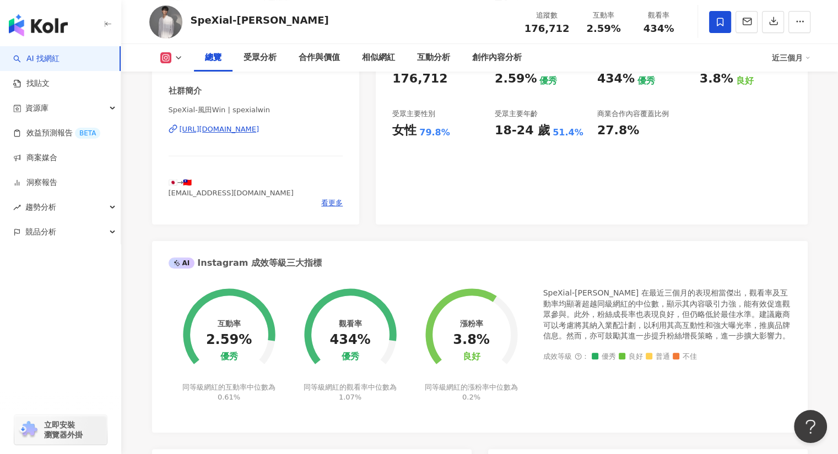
scroll to position [0, 0]
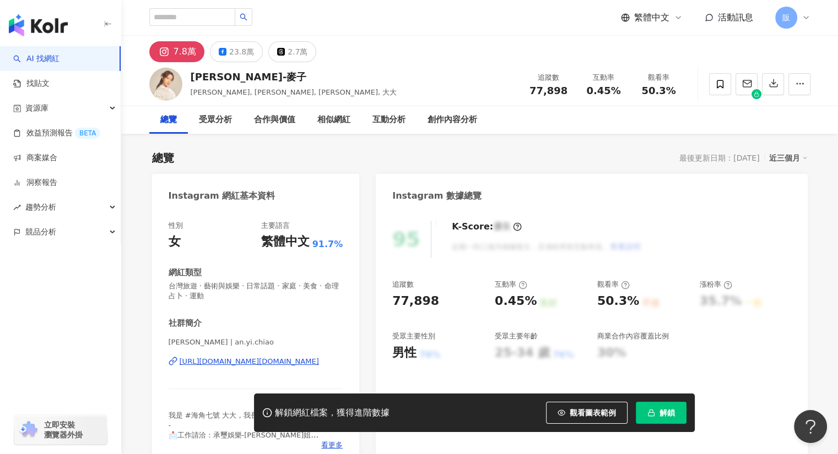
click at [225, 362] on div "[URL][DOMAIN_NAME][DOMAIN_NAME]" at bounding box center [249, 362] width 139 height 10
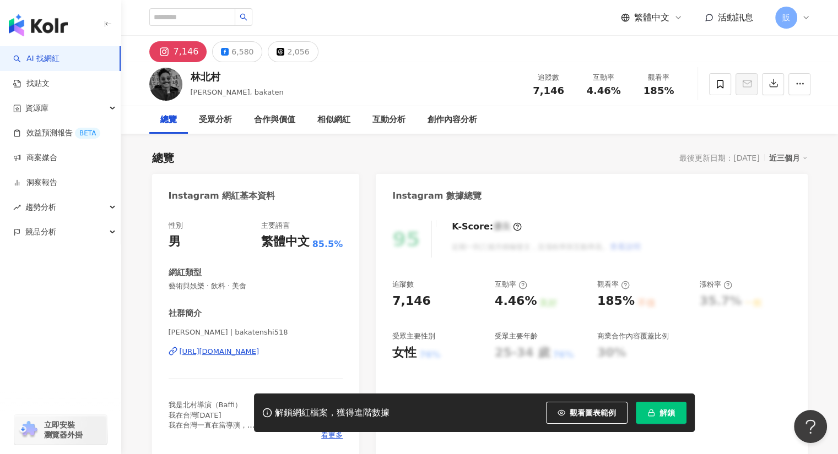
click at [259, 353] on div "https://www.instagram.com/bakatenshi518/" at bounding box center [220, 352] width 80 height 10
